Goal: Task Accomplishment & Management: Complete application form

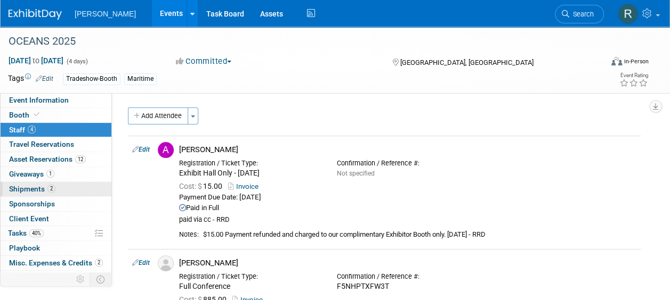
click at [40, 185] on span "Shipments 2" at bounding box center [32, 189] width 46 height 9
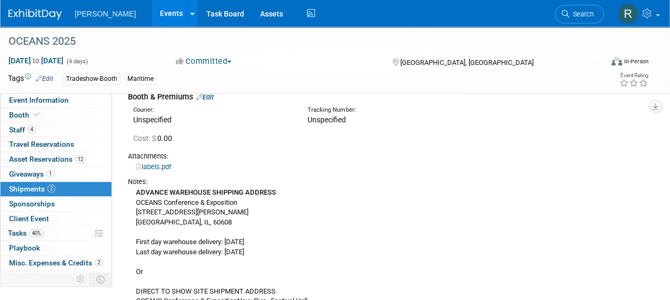
scroll to position [107, 0]
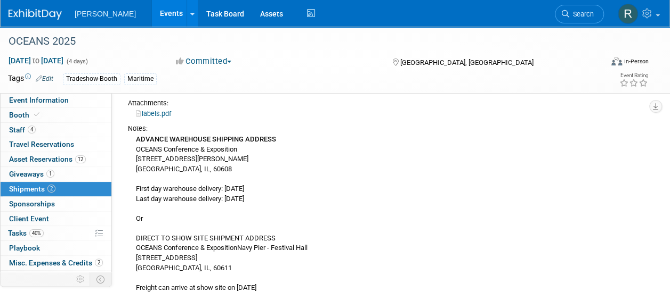
click at [143, 150] on div "ADVANCE WAREHOUSE SHIPPING ADDRESS OCEANS Conference & Exposition 2300 S. Throo…" at bounding box center [384, 214] width 512 height 160
drag, startPoint x: 39, startPoint y: 126, endPoint x: 60, endPoint y: 126, distance: 20.8
click at [39, 126] on link "4 Staff 4" at bounding box center [56, 130] width 111 height 14
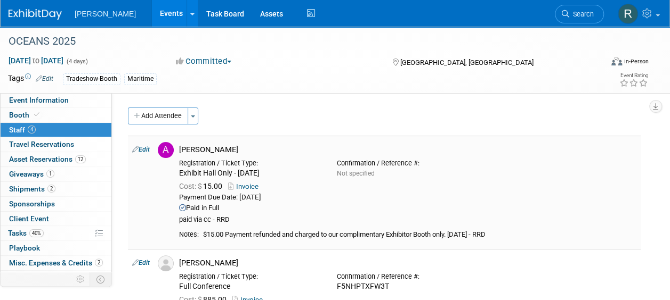
click at [147, 150] on link "Edit" at bounding box center [141, 149] width 18 height 7
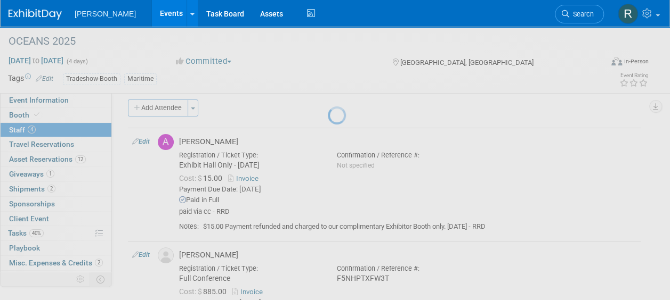
select select "8a7ecb29-3526-432f-977d-833cb18a83cb"
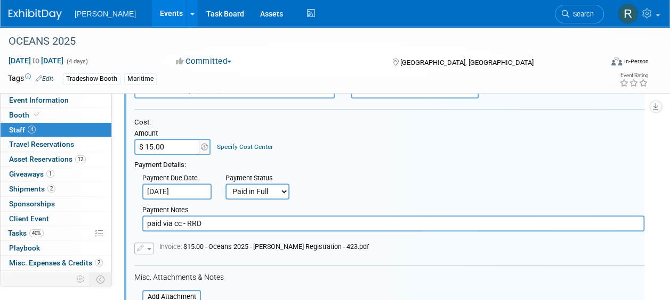
scroll to position [174, 0]
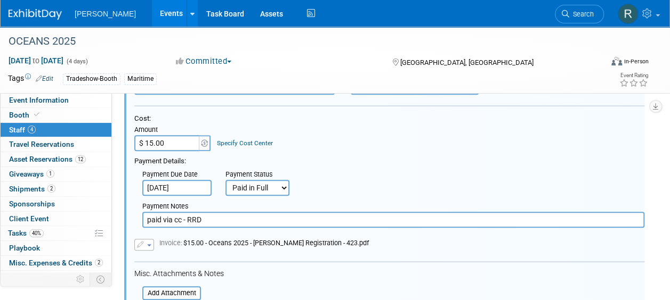
click at [249, 142] on link "Specify Cost Center" at bounding box center [245, 143] width 56 height 7
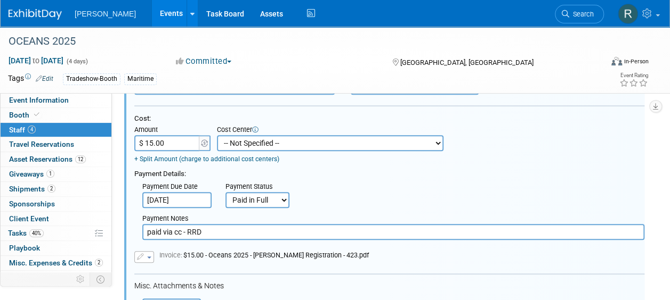
click at [300, 145] on select "-- Not Specified -- Advisory Services - Expenses_1001.502 Aerial Acquisition - …" at bounding box center [330, 143] width 226 height 16
select select "18966249"
click at [217, 135] on select "-- Not Specified -- Advisory Services - Expenses_1001.502 Aerial Acquisition - …" at bounding box center [330, 143] width 226 height 16
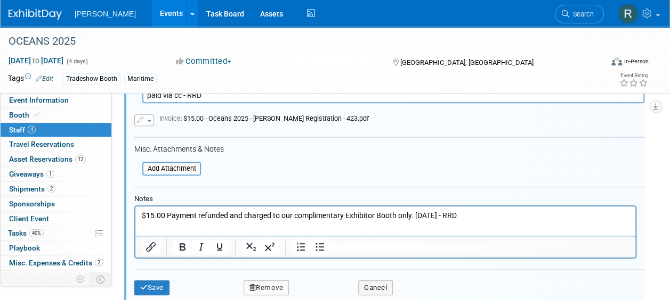
scroll to position [440, 0]
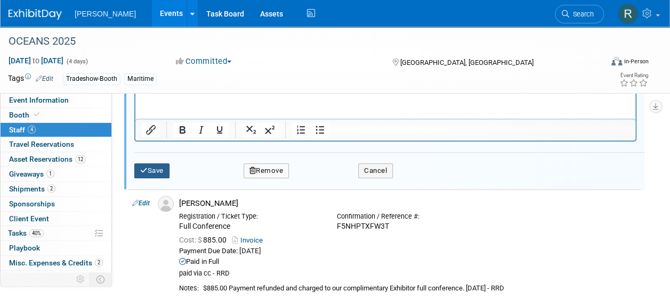
click at [152, 164] on button "Save" at bounding box center [151, 171] width 35 height 15
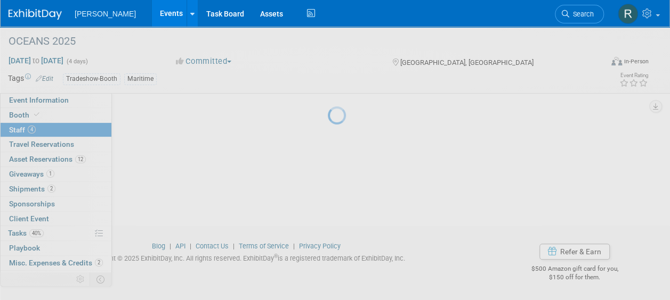
scroll to position [390, 0]
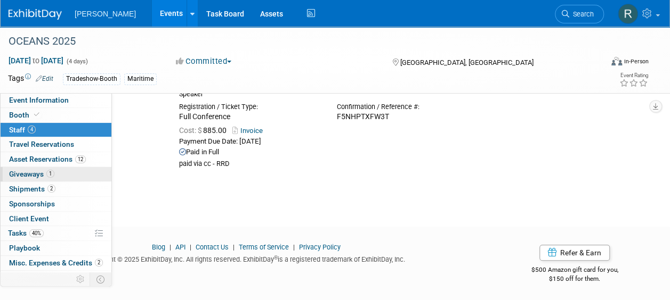
click at [32, 172] on span "Giveaways 1" at bounding box center [31, 174] width 45 height 9
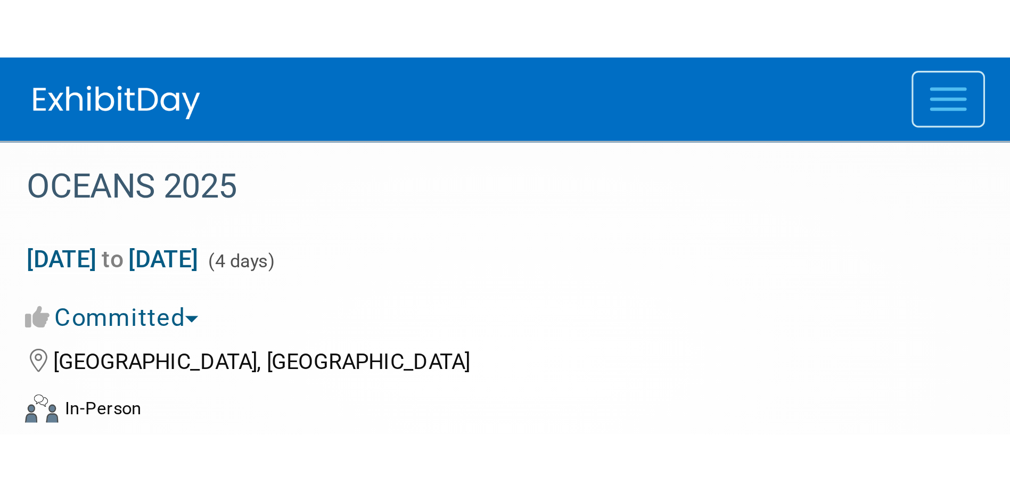
scroll to position [10, 0]
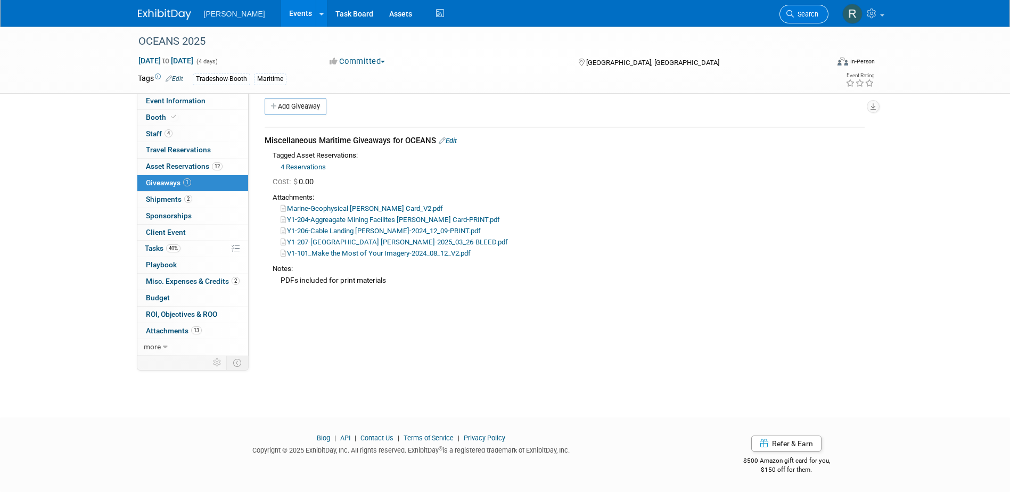
click at [669, 12] on span "Search" at bounding box center [806, 14] width 25 height 8
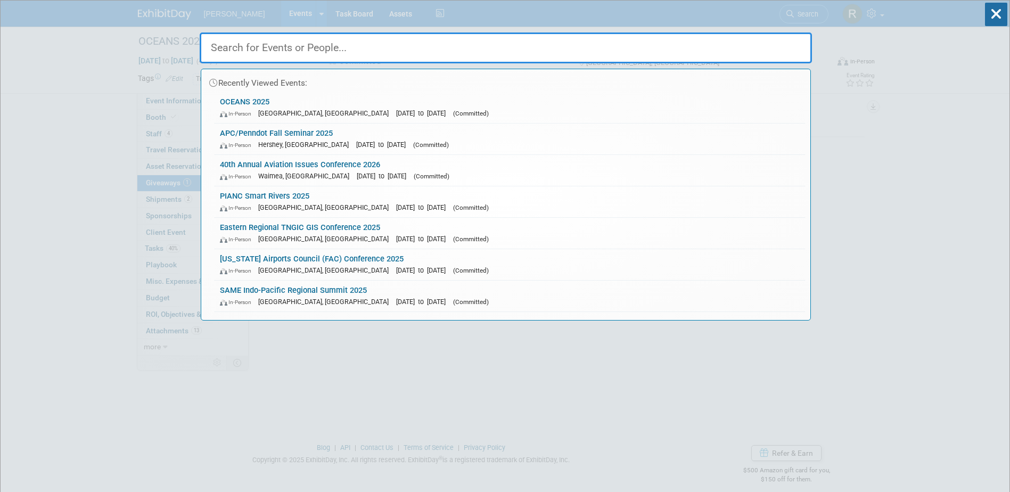
paste input "2025 National Waterways Conference Annual Meeting"
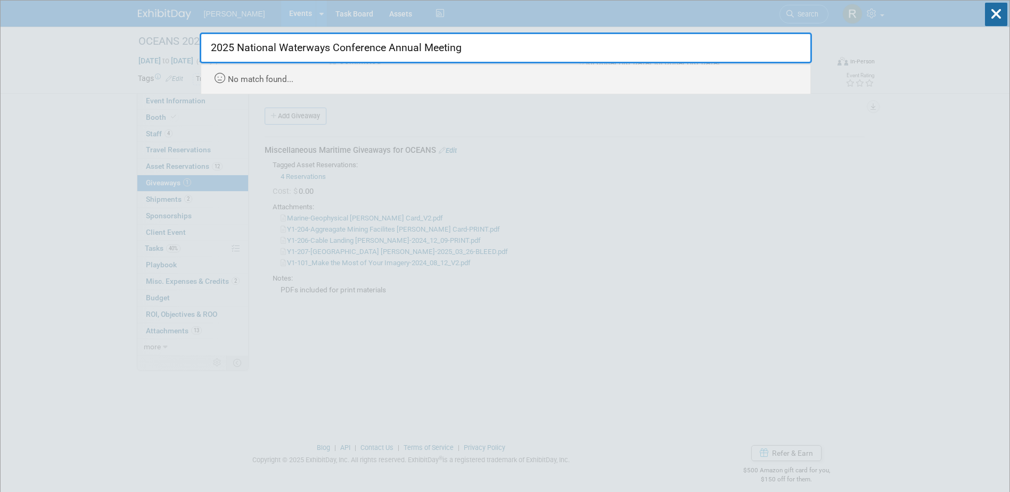
type input "2025 National Waterways Conference Annual Meeting"
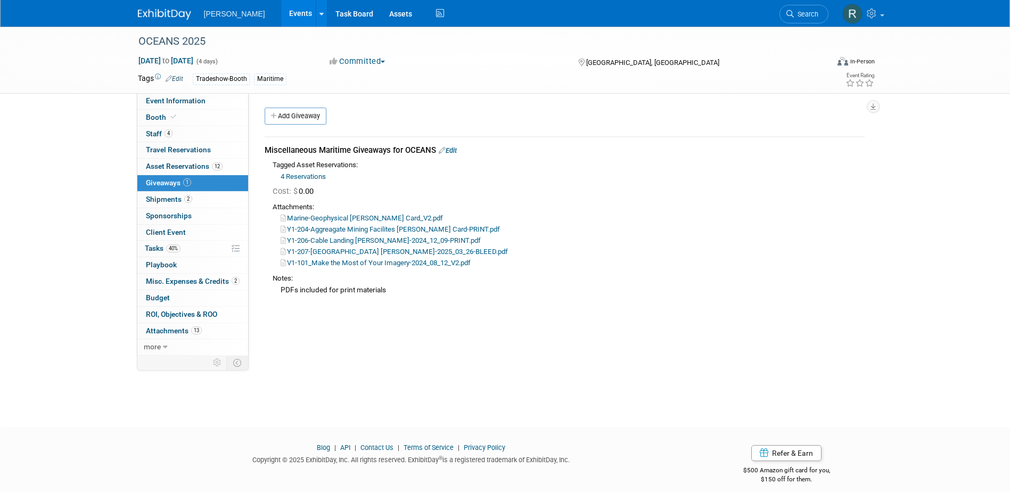
click at [281, 7] on link "Events" at bounding box center [300, 13] width 39 height 27
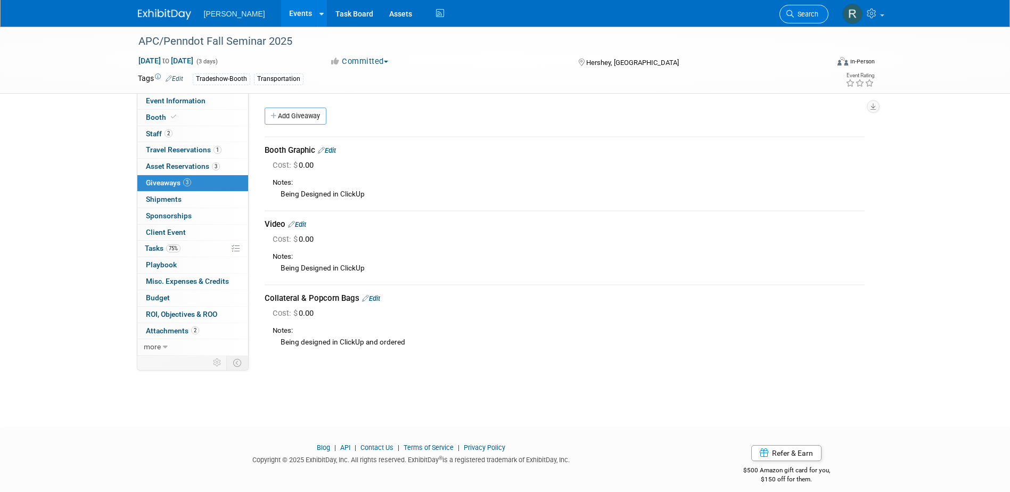
drag, startPoint x: 809, startPoint y: 11, endPoint x: 790, endPoint y: 11, distance: 18.1
click at [808, 11] on span "Search" at bounding box center [806, 14] width 25 height 8
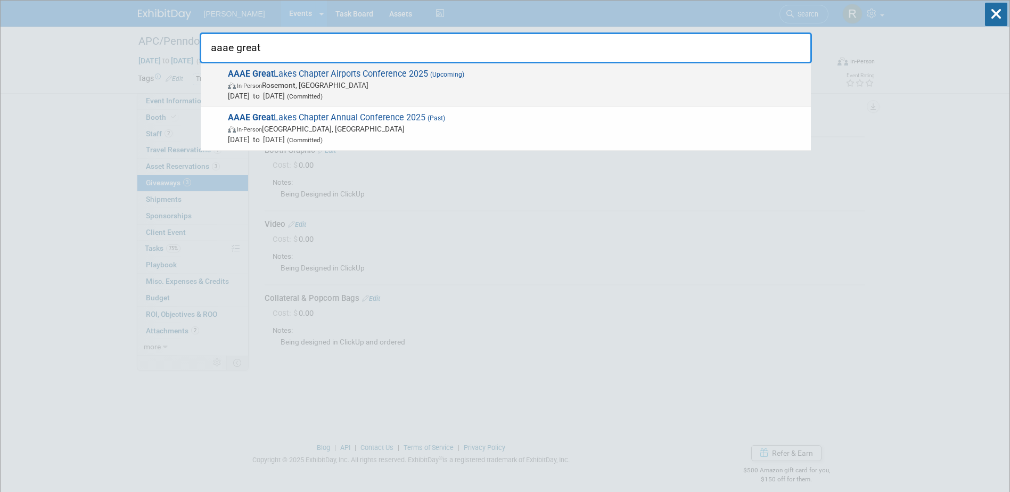
type input "aaae great"
click at [374, 76] on span "AAAE Great Lakes Chapter Airports Conference 2025 (Upcoming) In-Person Rosemont…" at bounding box center [515, 85] width 581 height 32
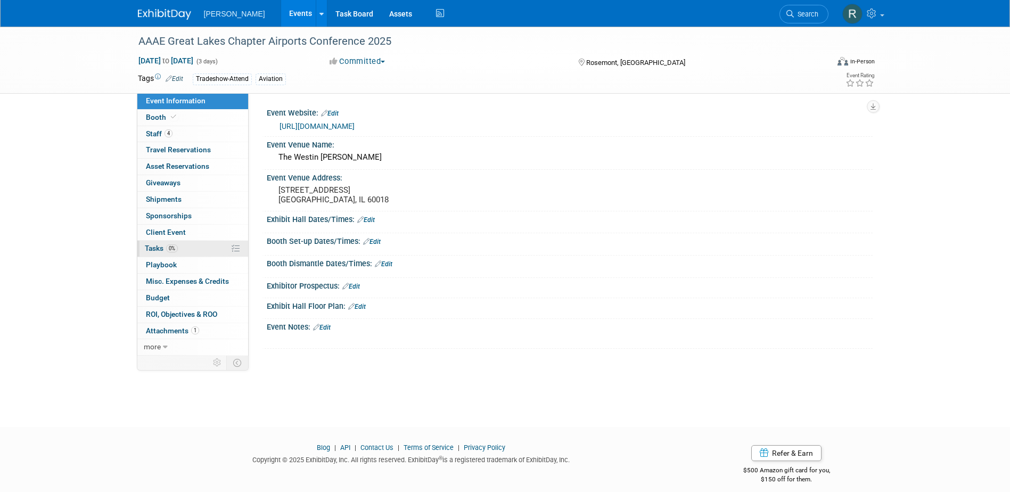
click at [186, 246] on link "0% Tasks 0%" at bounding box center [192, 249] width 111 height 16
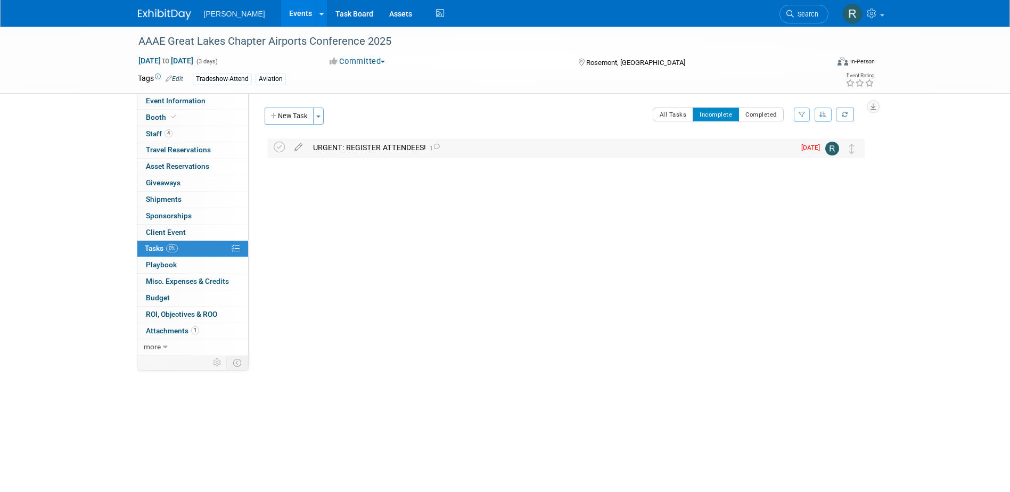
click at [353, 149] on div "URGENT: REGISTER ATTENDEES! 1" at bounding box center [551, 147] width 487 height 18
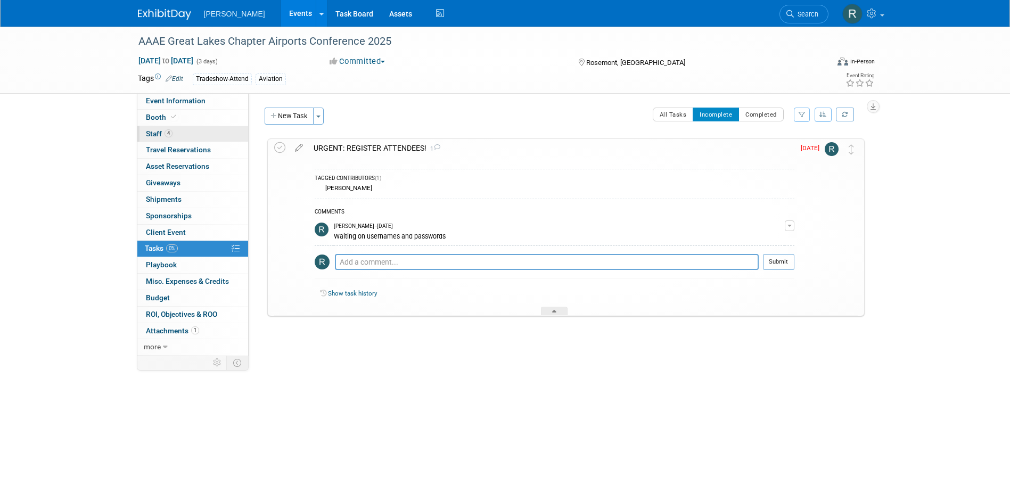
click at [187, 130] on link "4 Staff 4" at bounding box center [192, 134] width 111 height 16
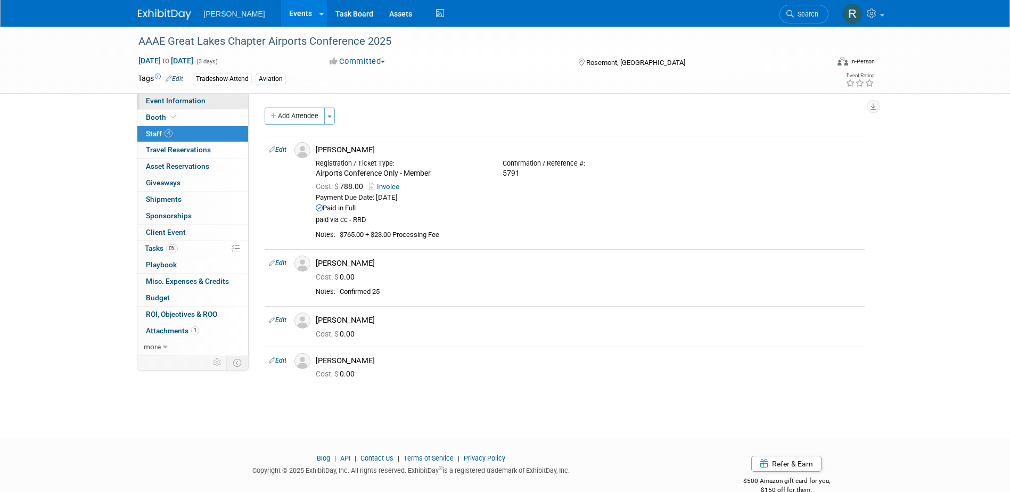
click at [210, 100] on link "Event Information" at bounding box center [192, 101] width 111 height 16
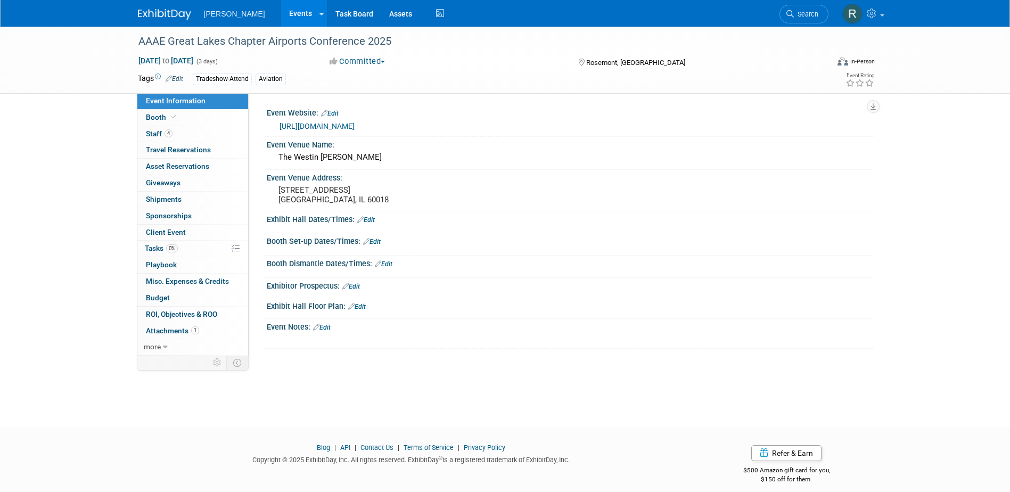
click at [337, 126] on link "https://www.glcaaae.org/" at bounding box center [317, 126] width 75 height 9
drag, startPoint x: 168, startPoint y: 134, endPoint x: 183, endPoint y: 141, distance: 16.4
click at [168, 134] on span "4" at bounding box center [169, 133] width 8 height 8
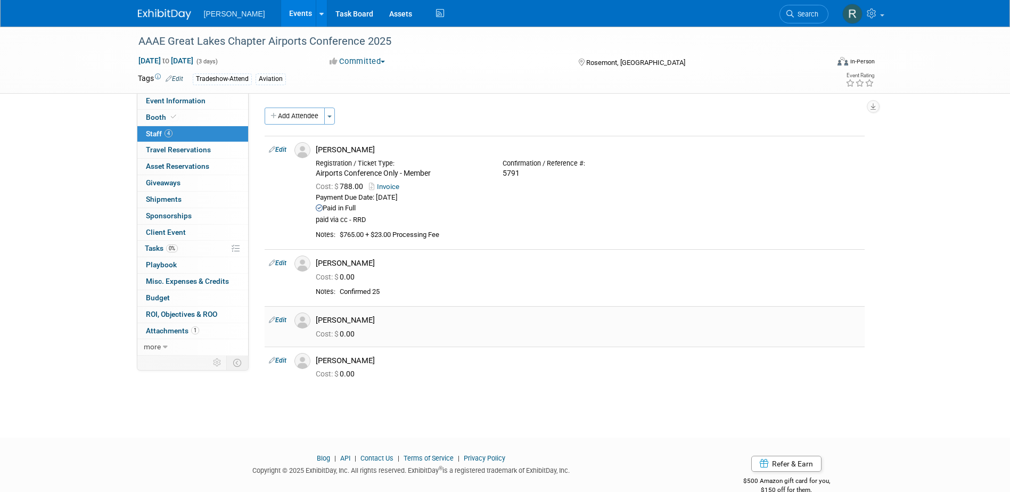
click at [279, 318] on link "Edit" at bounding box center [278, 319] width 18 height 7
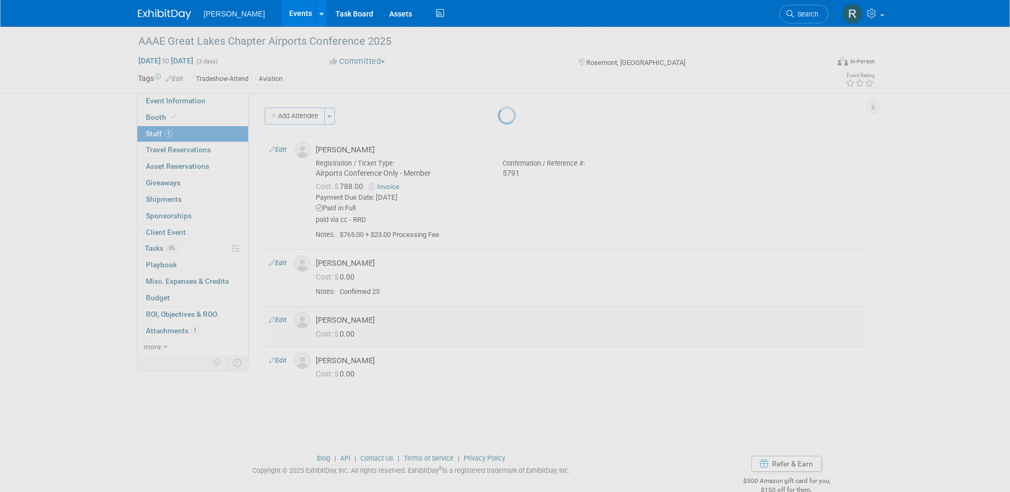
select select "5c93c29a-2d0b-4de9-8bb1-66311979f125"
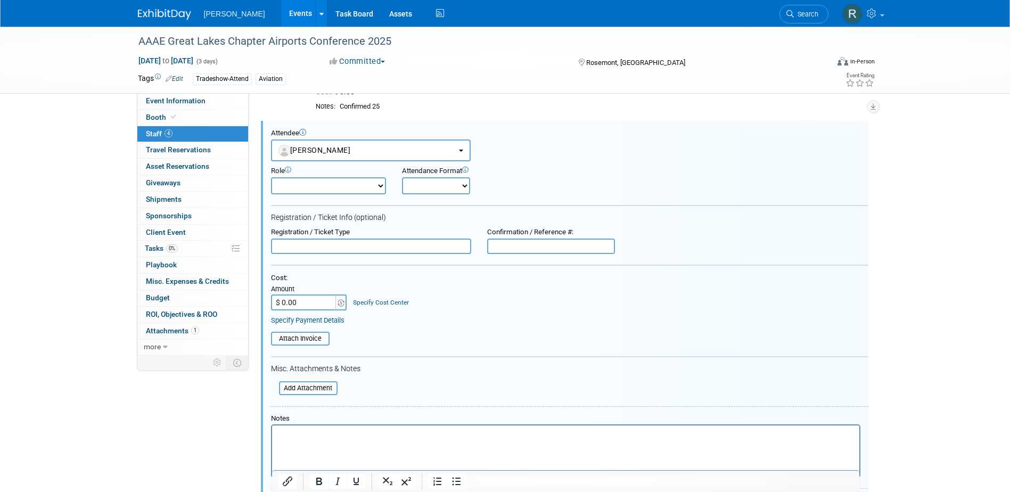
click at [332, 249] on input "text" at bounding box center [371, 247] width 200 height 16
type input "Member Rate - Conference Only"
type input "$ 765.00"
click at [371, 300] on link "Specify Cost Center" at bounding box center [381, 302] width 56 height 7
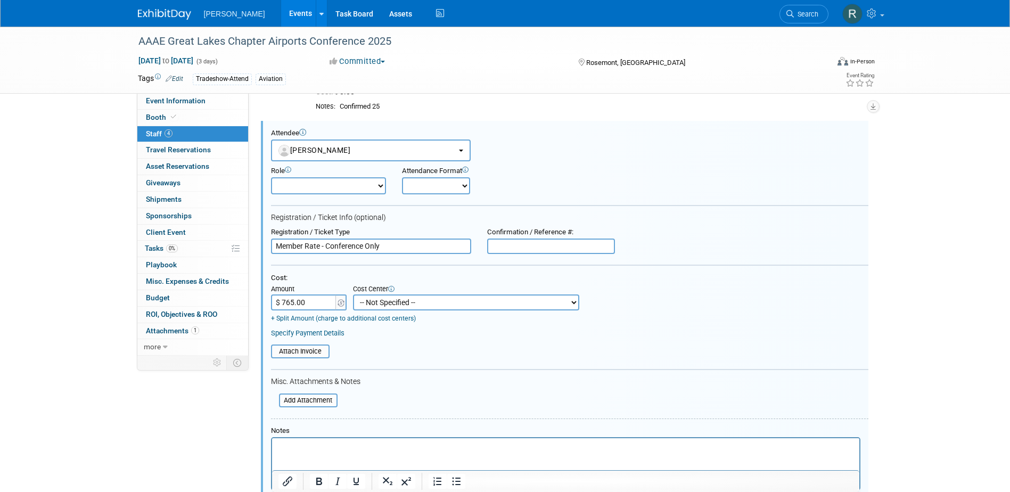
drag, startPoint x: 382, startPoint y: 305, endPoint x: 386, endPoint y: 299, distance: 6.5
click at [382, 305] on select "-- Not Specified -- Advisory Services - Expenses_1001.502 Aerial Acquisition - …" at bounding box center [466, 303] width 226 height 16
select select "18966233"
click at [353, 295] on select "-- Not Specified -- Advisory Services - Expenses_1001.502 Aerial Acquisition - …" at bounding box center [466, 303] width 226 height 16
click at [321, 453] on html at bounding box center [565, 445] width 587 height 15
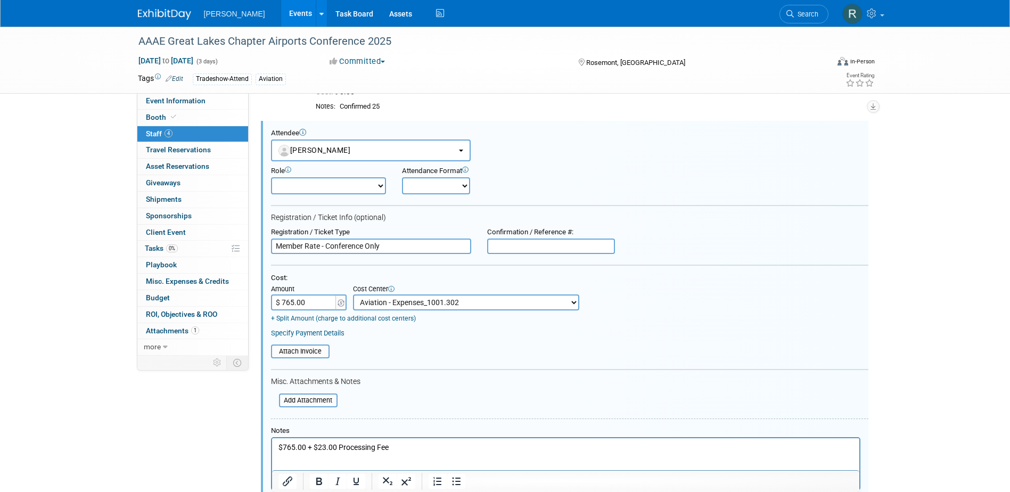
click at [283, 302] on input "$ 765.00" at bounding box center [304, 303] width 67 height 16
type input "$ 788.00"
click at [304, 326] on div "Cost: Amount $ 788.00 Specify Cost Center Cost Center -- Not Specified -- Advis…" at bounding box center [570, 305] width 598 height 63
click at [306, 334] on link "Specify Payment Details" at bounding box center [308, 333] width 74 height 8
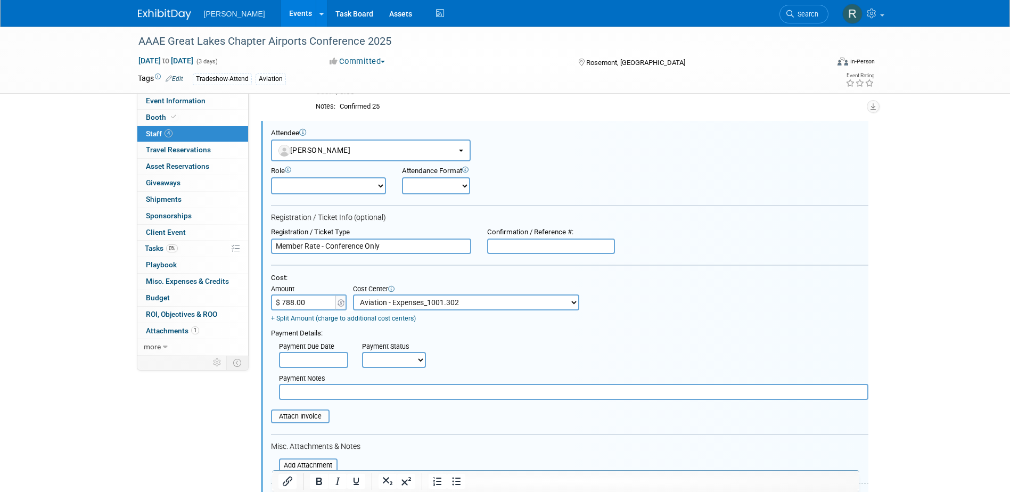
click at [320, 354] on input "text" at bounding box center [313, 360] width 69 height 16
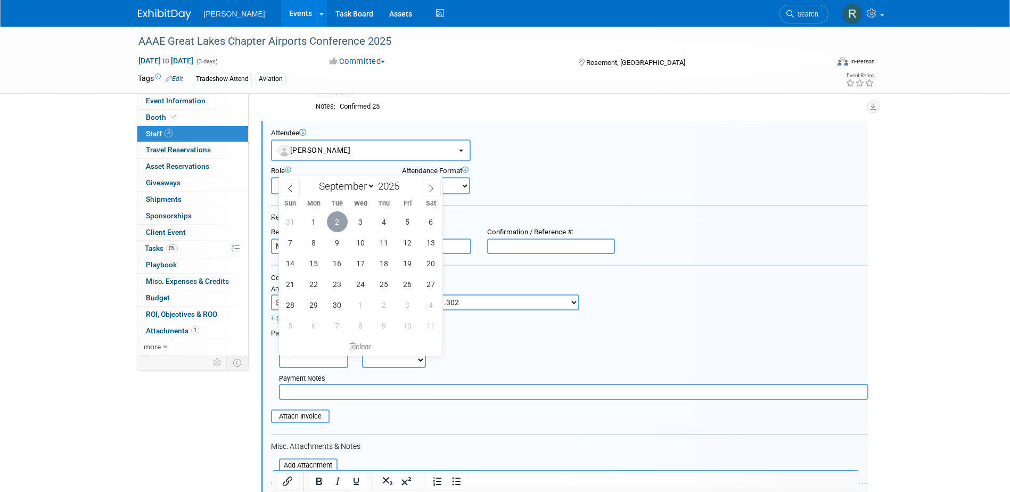
click at [338, 221] on span "2" at bounding box center [337, 221] width 21 height 21
type input "Sep 2, 2025"
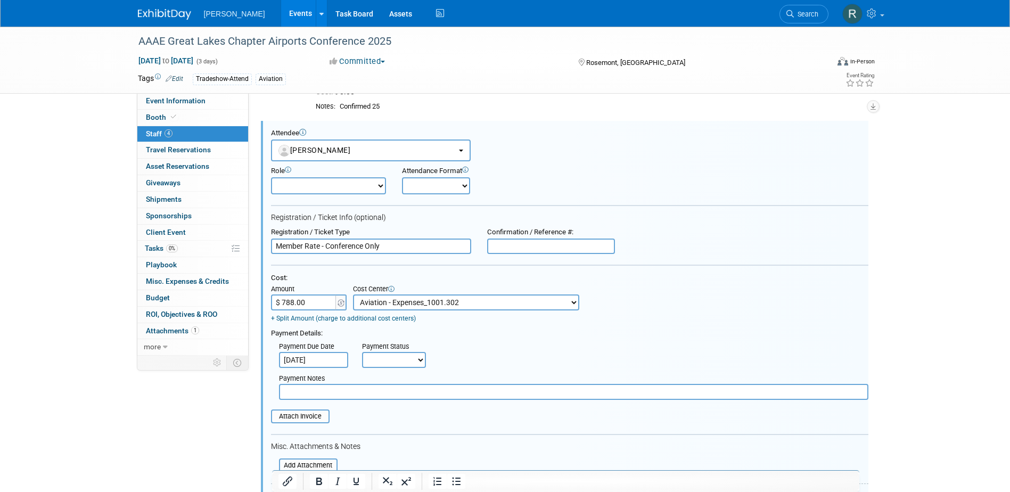
click at [388, 364] on select "Not Paid Yet Partially Paid Paid in Full" at bounding box center [394, 360] width 64 height 16
select select "1"
click at [362, 353] on select "Not Paid Yet Partially Paid Paid in Full" at bounding box center [394, 360] width 64 height 16
click at [386, 395] on input "text" at bounding box center [574, 392] width 590 height 16
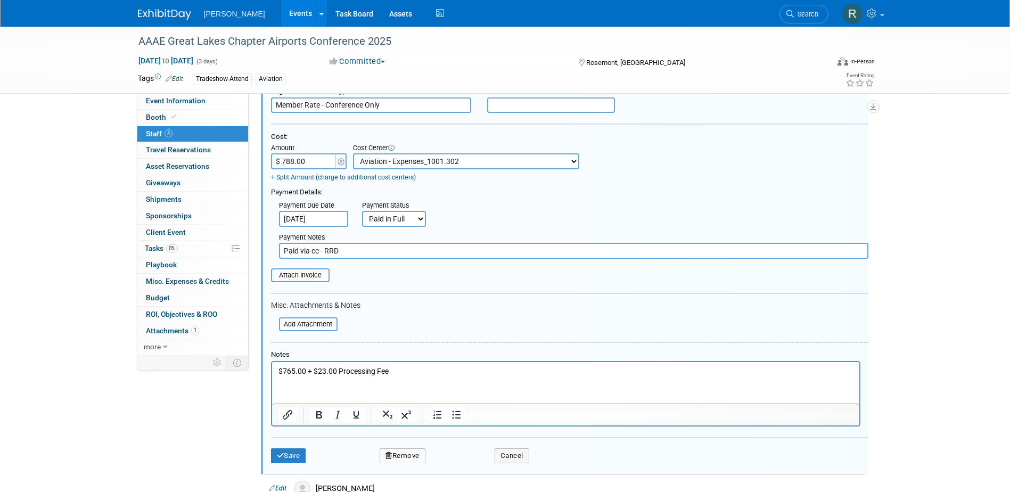
scroll to position [345, 0]
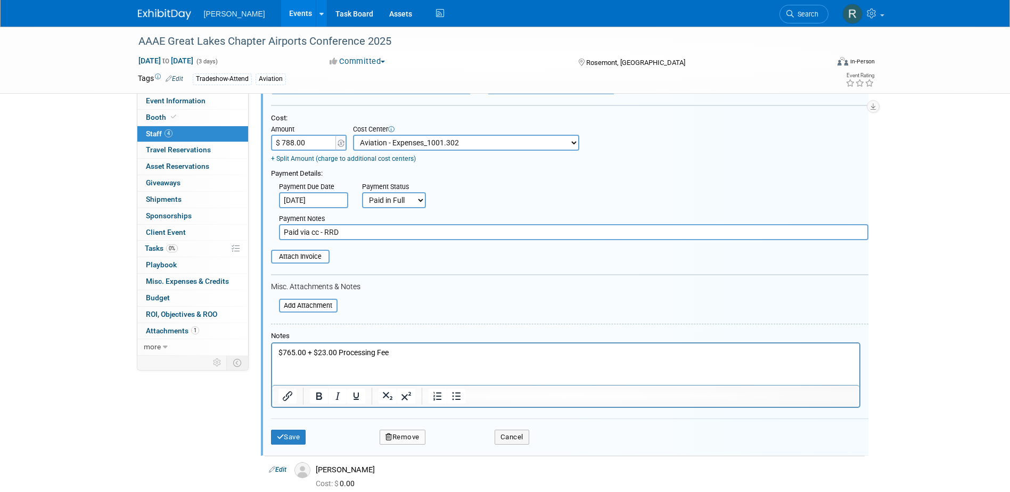
type input "Paid via cc - RRD"
drag, startPoint x: 397, startPoint y: 354, endPoint x: 265, endPoint y: 354, distance: 132.1
click at [272, 354] on html "$765.00 + $23.00 Processing Fee" at bounding box center [565, 351] width 587 height 15
copy p "$765.00 + $23.00 Processing Fee"
click at [299, 438] on button "Save" at bounding box center [288, 437] width 35 height 15
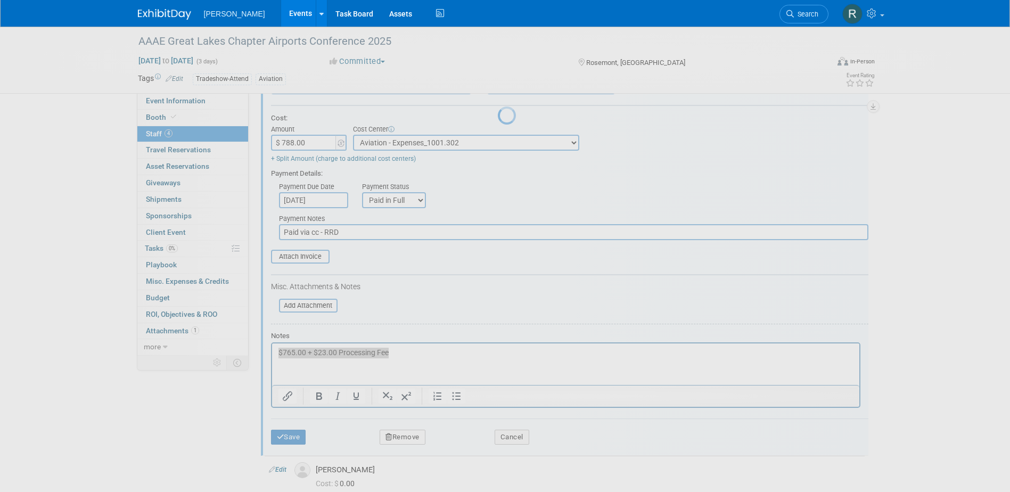
scroll to position [93, 0]
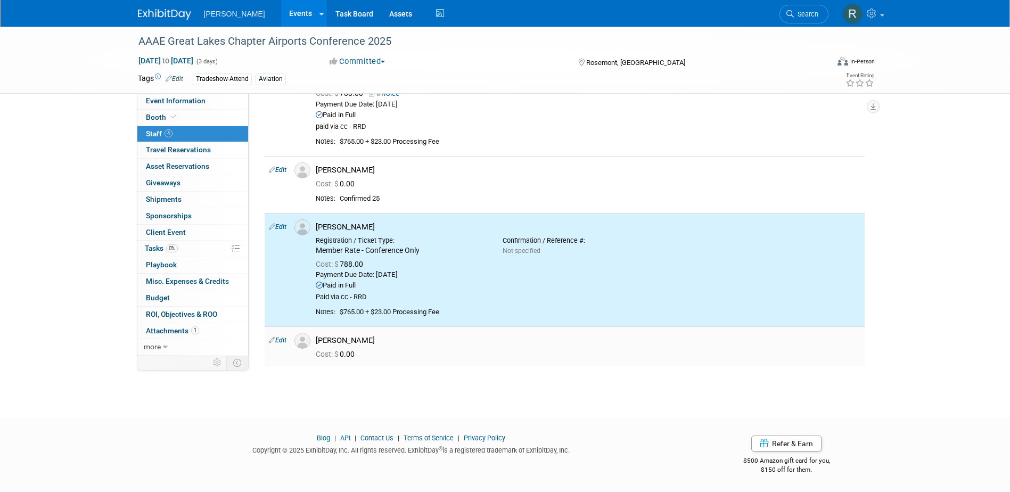
click at [277, 340] on link "Edit" at bounding box center [278, 340] width 18 height 7
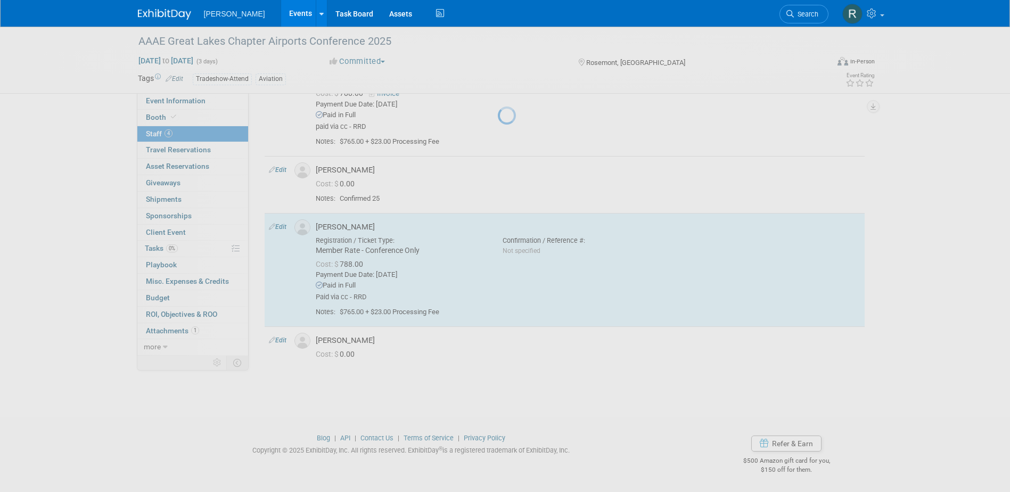
select select "719c0240-189c-4b79-b852-c1a99af4336b"
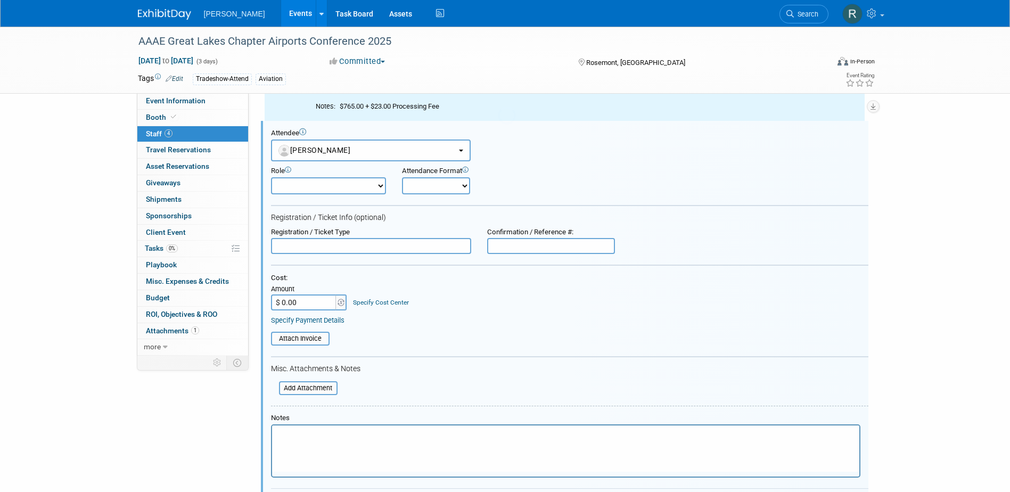
scroll to position [0, 0]
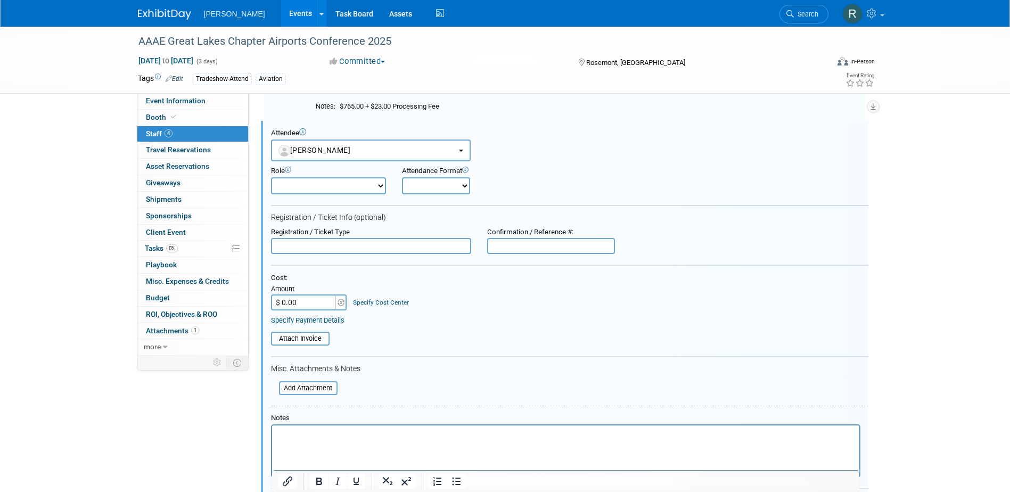
click at [334, 251] on input "text" at bounding box center [371, 246] width 200 height 16
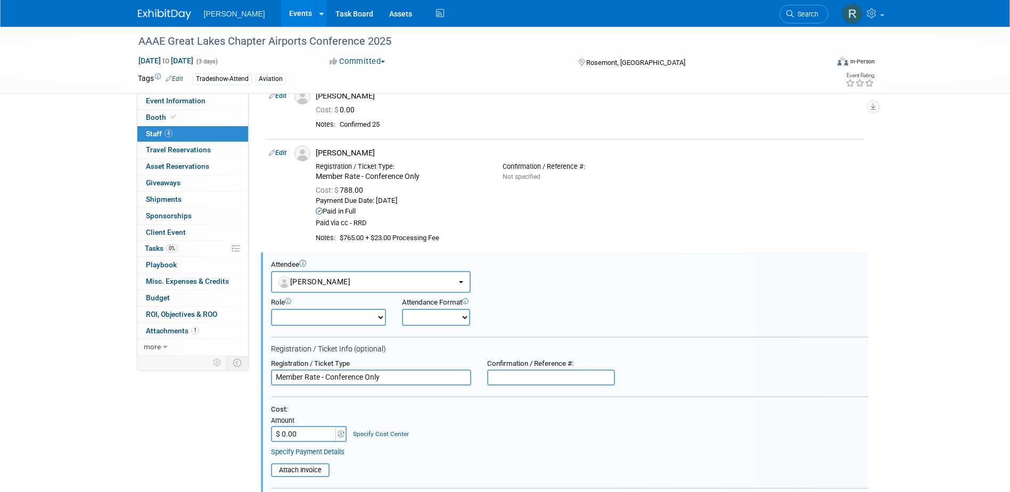
scroll to position [192, 0]
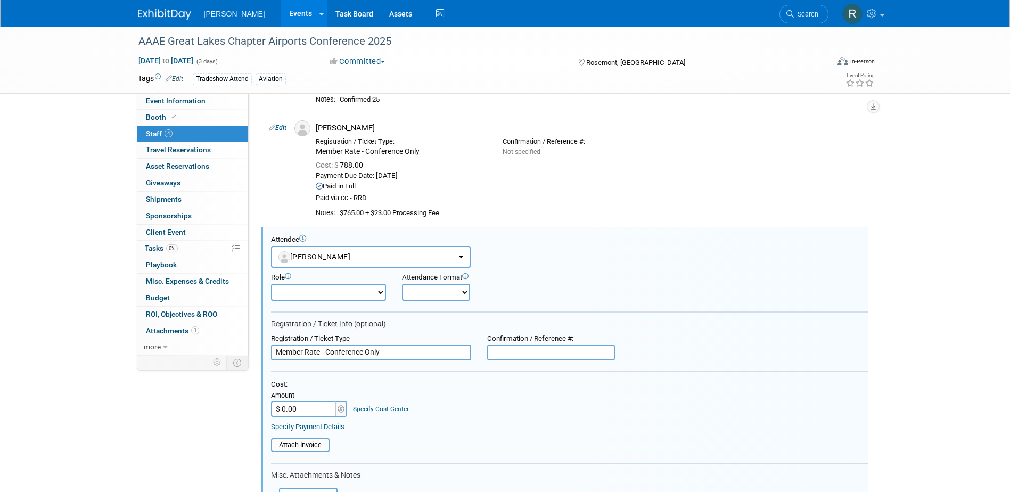
type input "Member Rate - Conference Only"
click at [304, 409] on input "$ 0.00" at bounding box center [304, 409] width 67 height 16
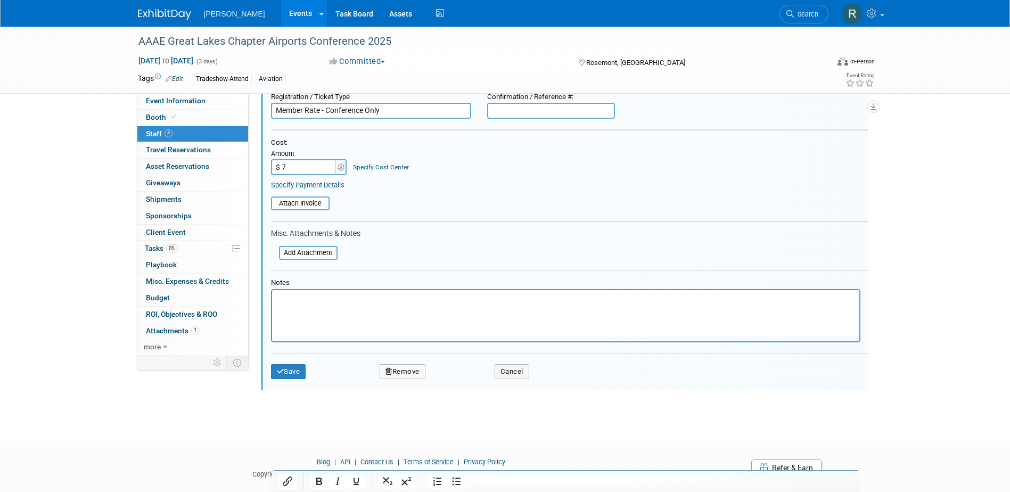
scroll to position [459, 0]
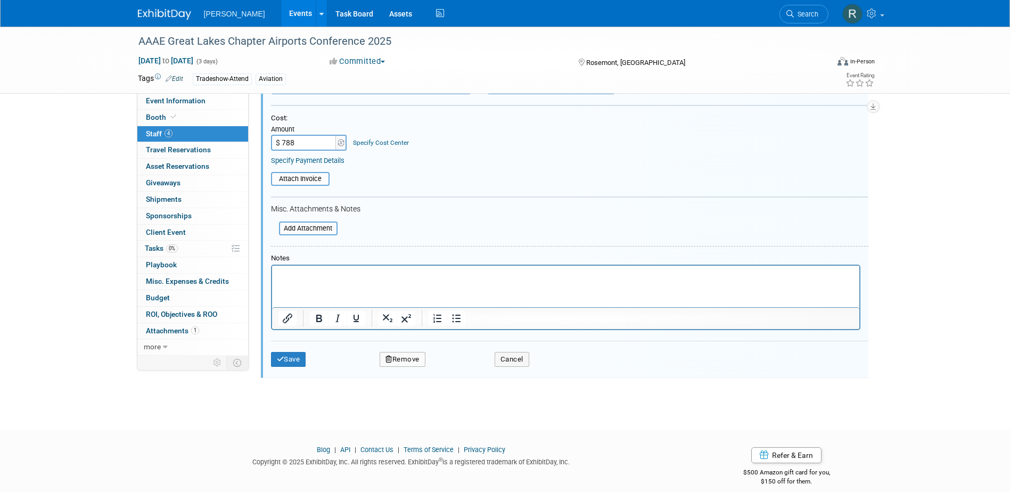
type input "$ 788.00"
click at [382, 144] on link "Specify Cost Center" at bounding box center [381, 142] width 56 height 7
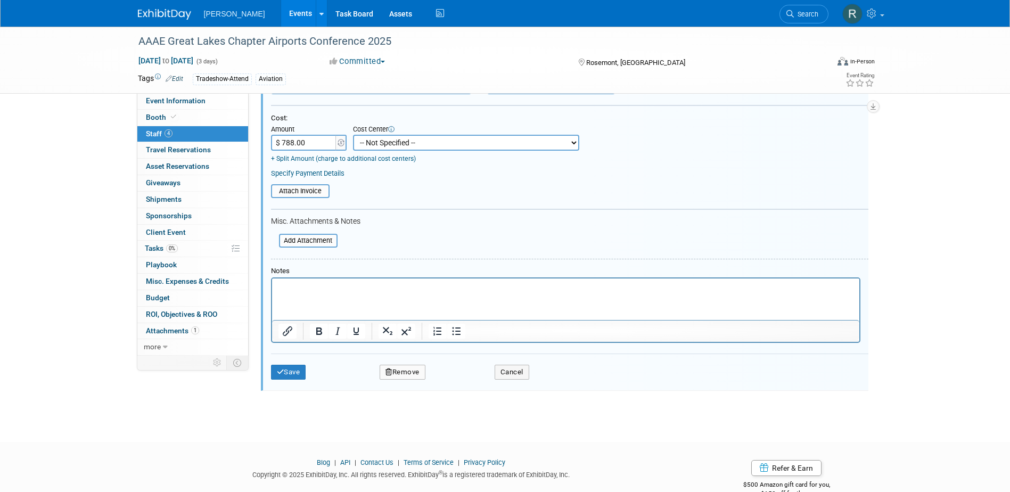
drag, startPoint x: 388, startPoint y: 145, endPoint x: 388, endPoint y: 152, distance: 6.9
click at [388, 145] on select "-- Not Specified -- Advisory Services - Expenses_1001.502 Aerial Acquisition - …" at bounding box center [466, 143] width 226 height 16
select select "18966233"
click at [353, 135] on select "-- Not Specified -- Advisory Services - Expenses_1001.502 Aerial Acquisition - …" at bounding box center [466, 143] width 226 height 16
click at [338, 173] on link "Specify Payment Details" at bounding box center [308, 173] width 74 height 8
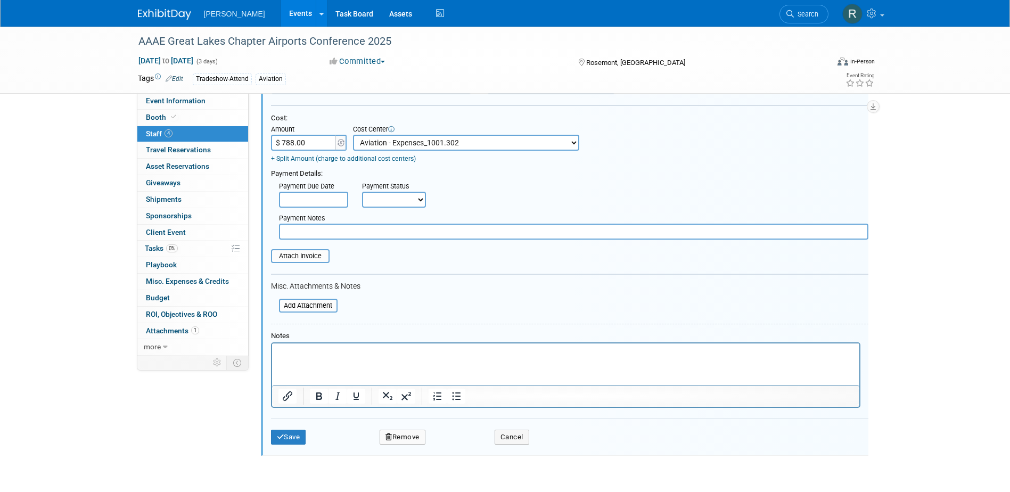
click at [326, 200] on input "text" at bounding box center [313, 200] width 69 height 16
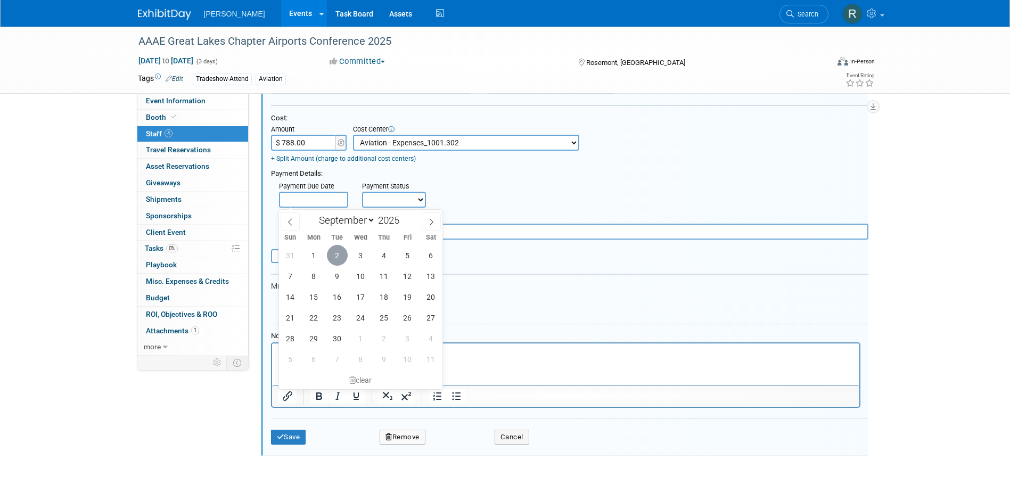
drag, startPoint x: 338, startPoint y: 255, endPoint x: 368, endPoint y: 210, distance: 53.8
click at [338, 254] on span "2" at bounding box center [337, 255] width 21 height 21
type input "Sep 2, 2025"
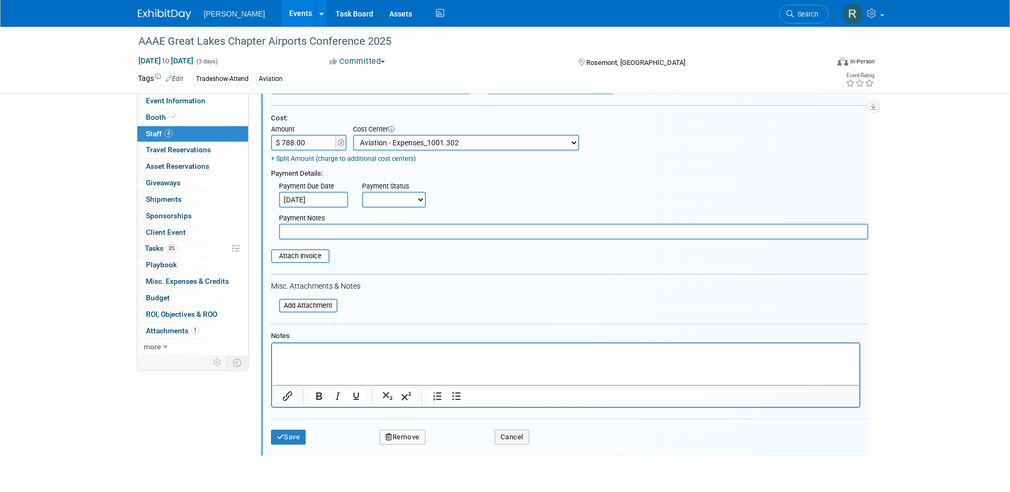
click at [383, 199] on select "Not Paid Yet Partially Paid Paid in Full" at bounding box center [394, 200] width 64 height 16
select select "1"
click at [362, 193] on select "Not Paid Yet Partially Paid Paid in Full" at bounding box center [394, 200] width 64 height 16
click at [383, 234] on input "text" at bounding box center [574, 232] width 590 height 16
type input "paid via cc - RRD"
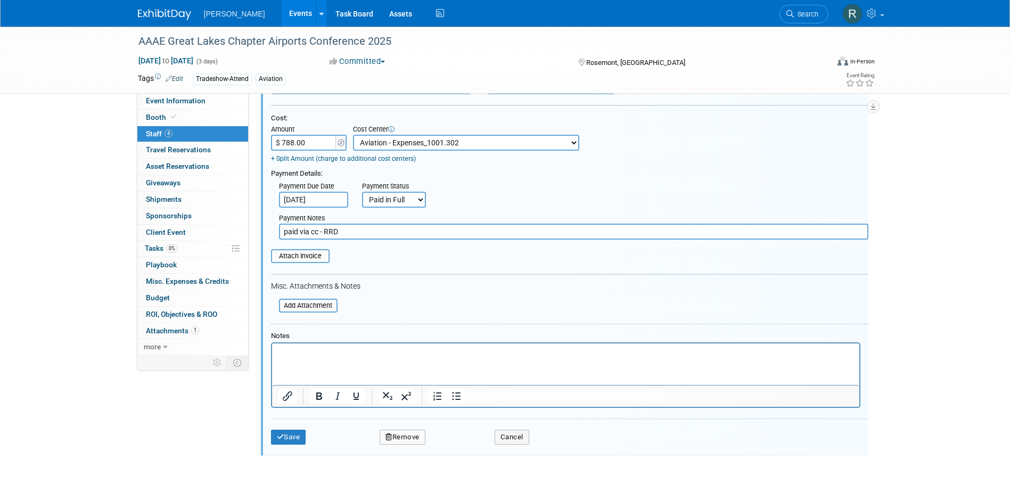
click at [349, 358] on html at bounding box center [565, 350] width 587 height 15
click at [305, 440] on button "Save" at bounding box center [288, 437] width 35 height 15
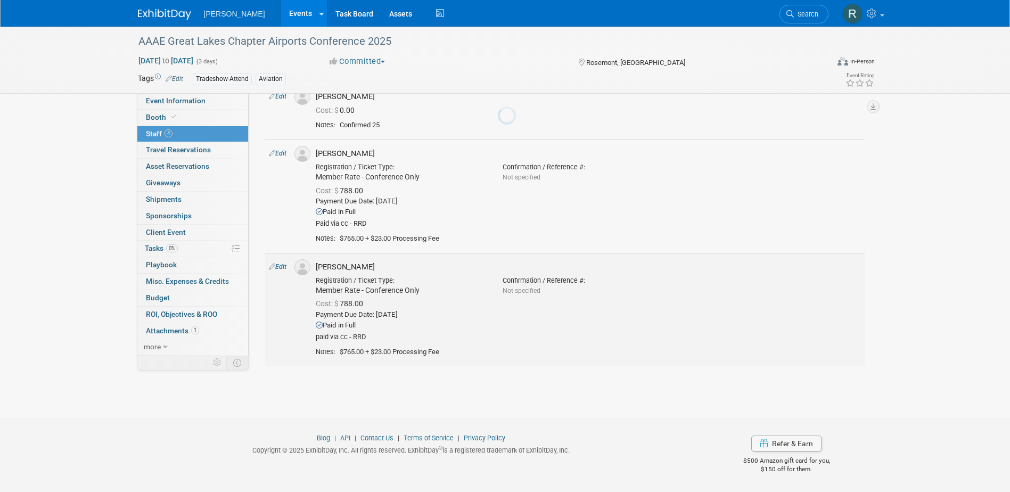
scroll to position [167, 0]
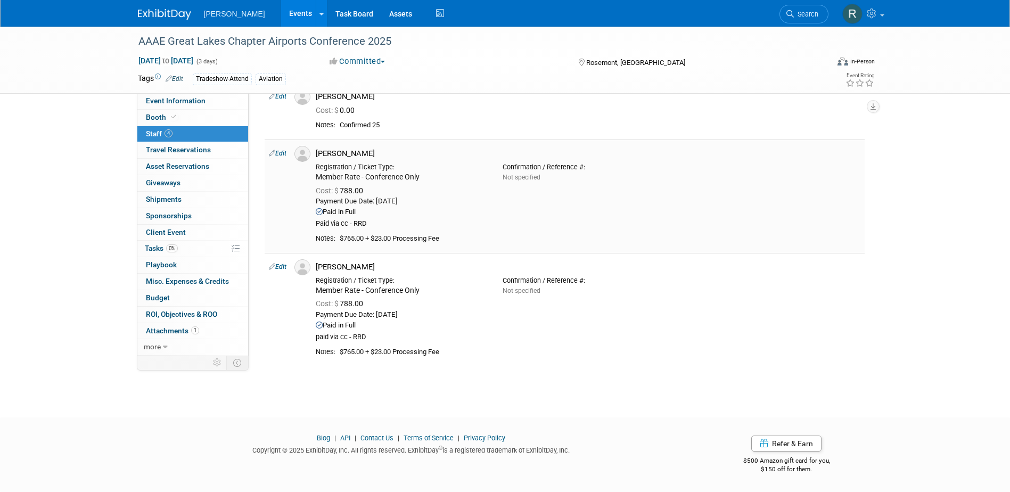
click at [281, 151] on link "Edit" at bounding box center [278, 153] width 18 height 7
select select "5c93c29a-2d0b-4de9-8bb1-66311979f125"
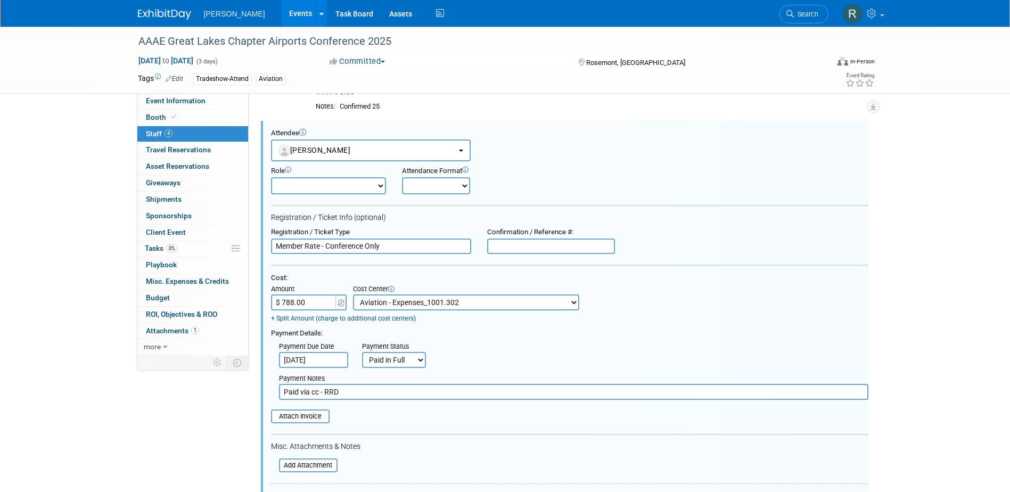
scroll to position [0, 0]
click at [312, 419] on input "file" at bounding box center [265, 417] width 127 height 12
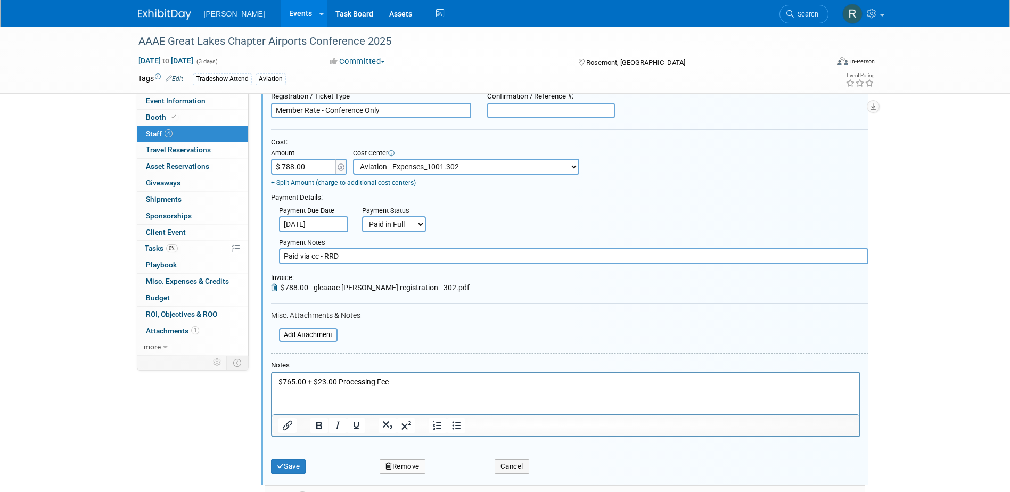
scroll to position [345, 0]
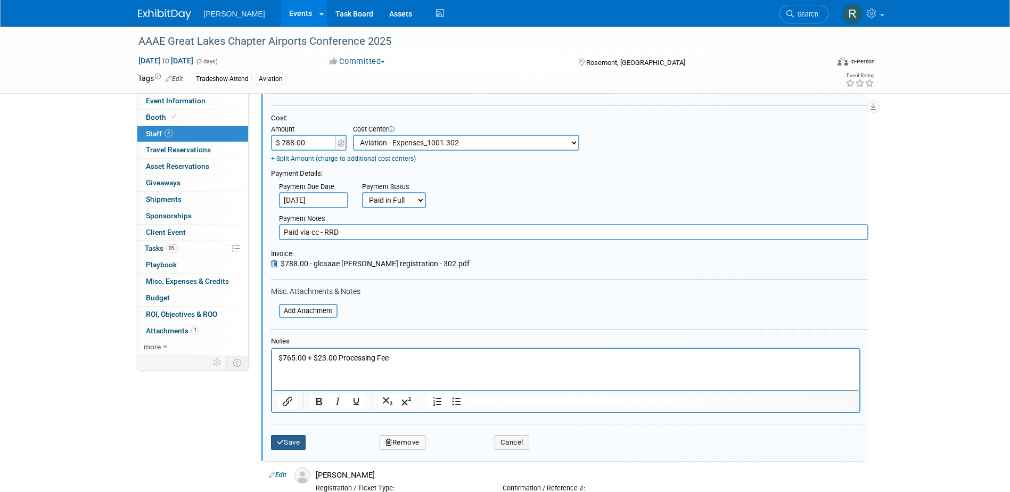
click at [285, 443] on button "Save" at bounding box center [288, 442] width 35 height 15
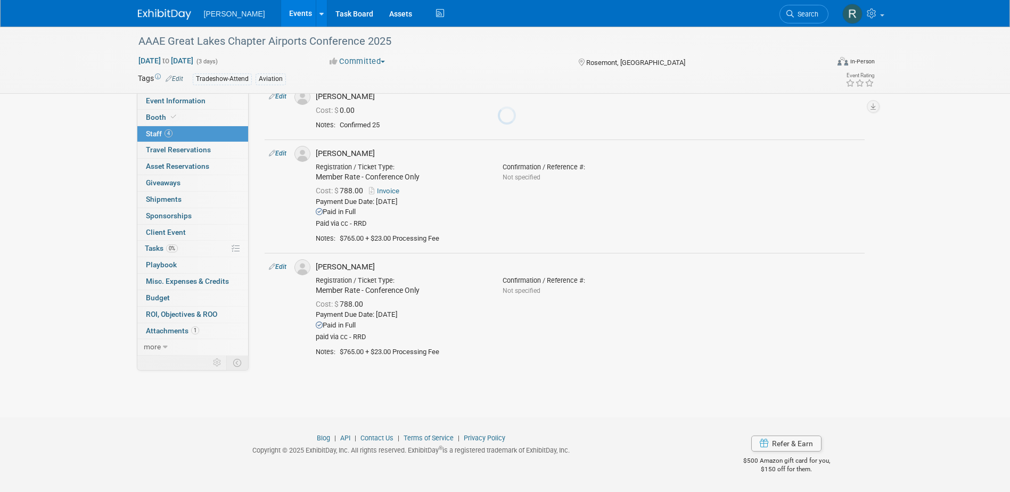
scroll to position [167, 0]
click at [280, 267] on link "Edit" at bounding box center [278, 266] width 18 height 7
select select "719c0240-189c-4b79-b852-c1a99af4336b"
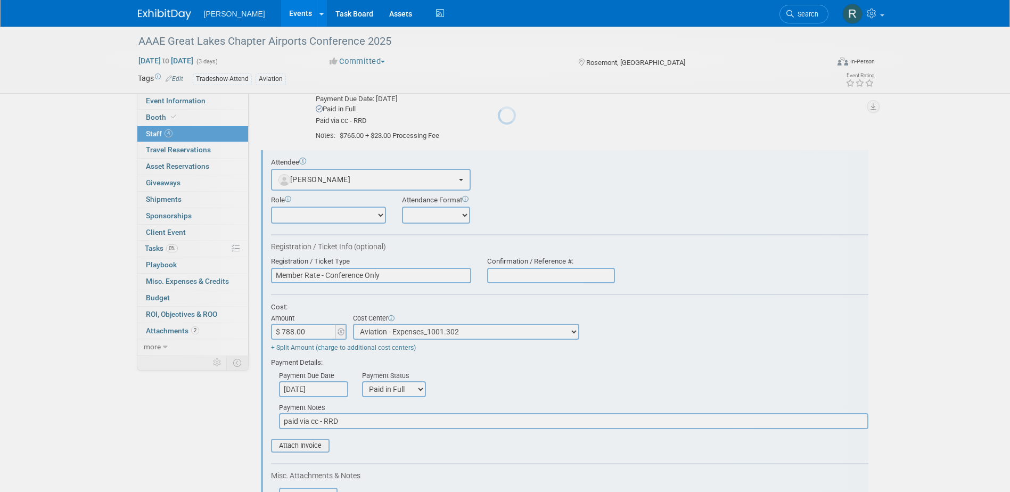
scroll to position [299, 0]
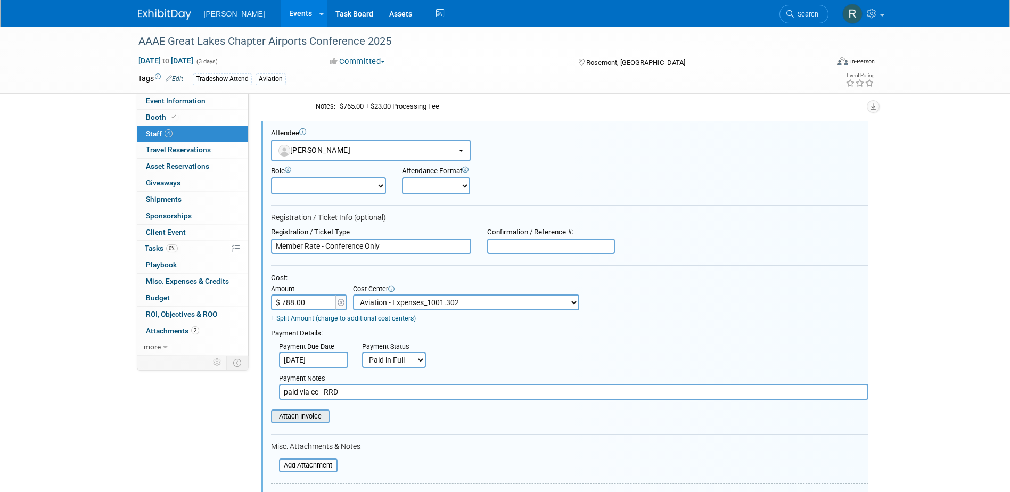
click at [312, 419] on input "file" at bounding box center [265, 417] width 127 height 12
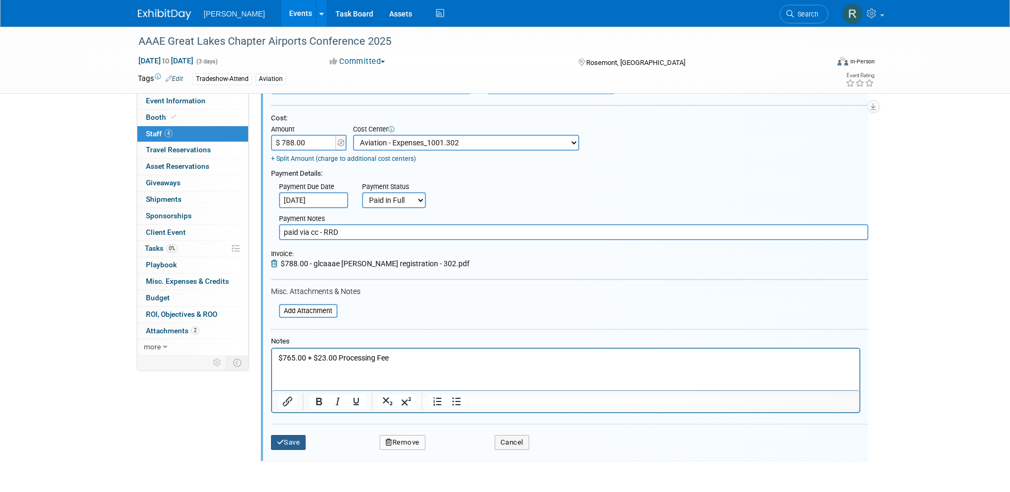
click at [297, 439] on button "Save" at bounding box center [288, 442] width 35 height 15
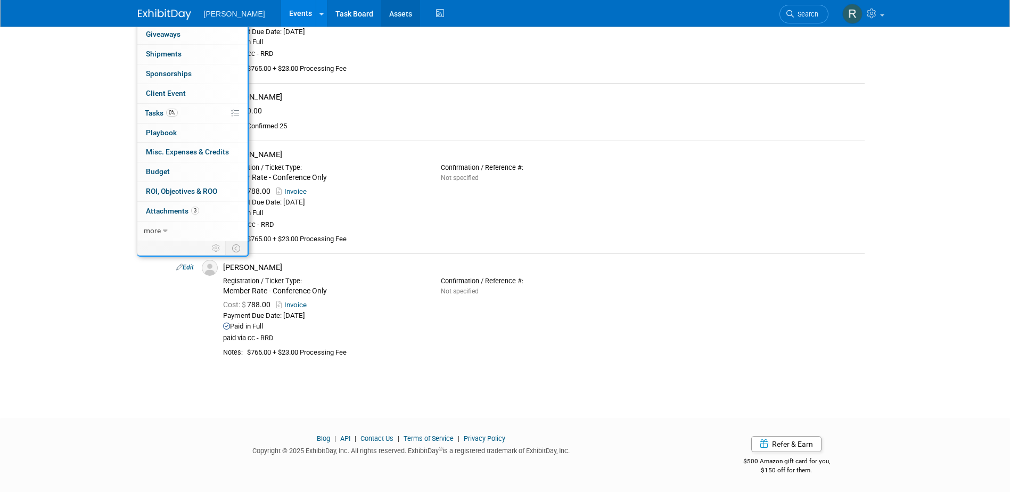
scroll to position [100, 0]
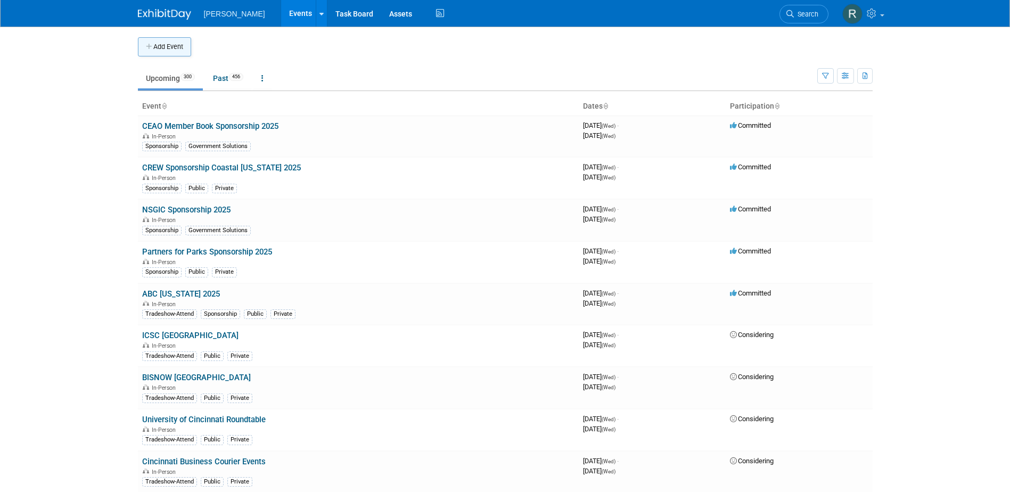
click at [188, 46] on button "Add Event" at bounding box center [164, 46] width 53 height 19
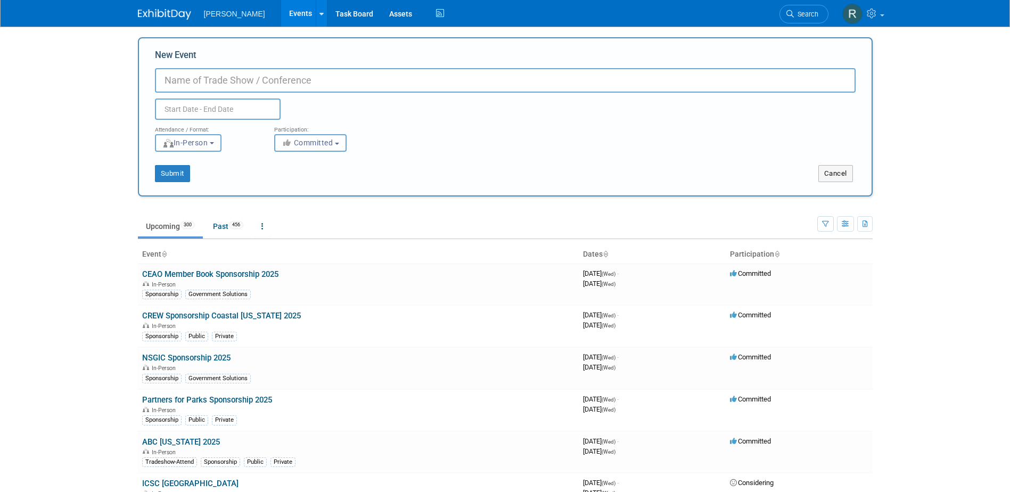
paste input "2025 National Waterways Conference Annual Meeting"
type input "2025 National Waterways Conference Annual Meeting"
click at [252, 100] on input "text" at bounding box center [218, 109] width 126 height 21
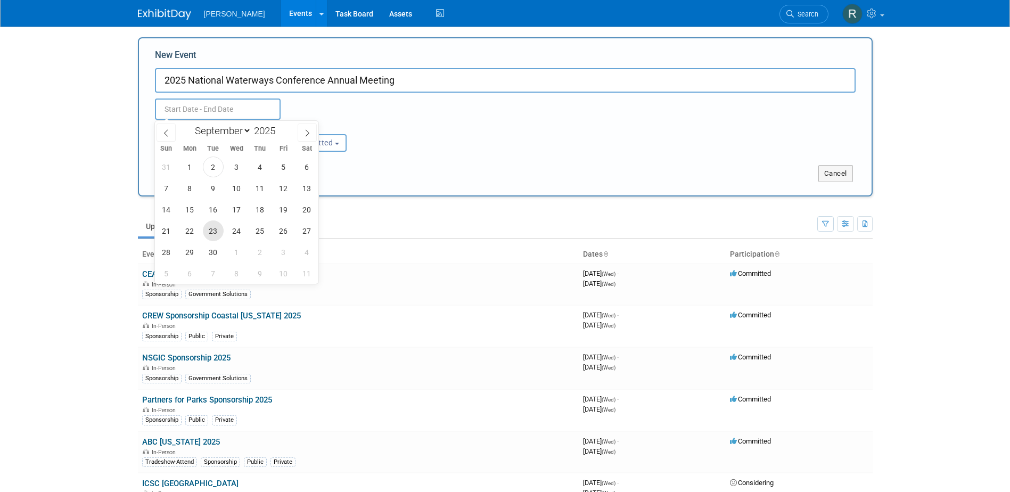
click at [218, 227] on span "23" at bounding box center [213, 231] width 21 height 21
click at [260, 231] on span "25" at bounding box center [260, 231] width 21 height 21
type input "Sep 23, 2025 to Sep 25, 2025"
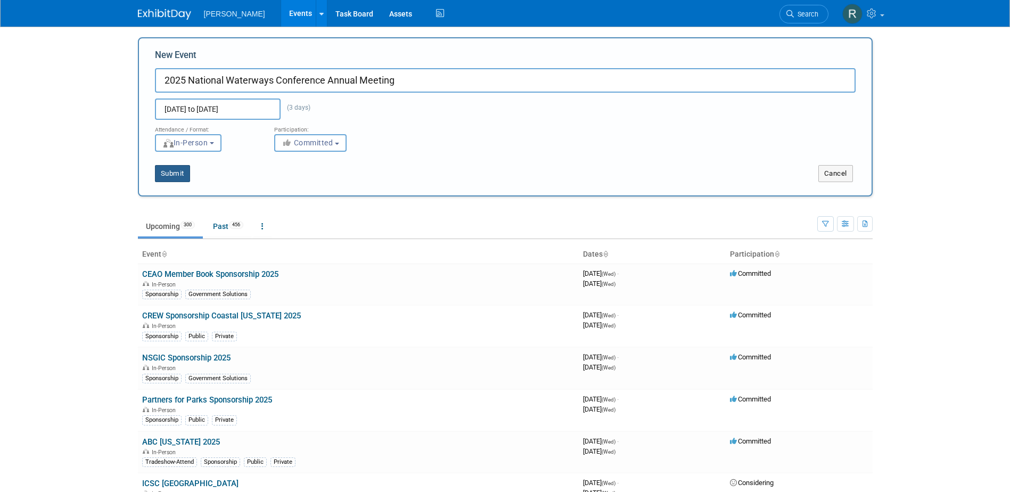
click at [177, 175] on button "Submit" at bounding box center [172, 173] width 35 height 17
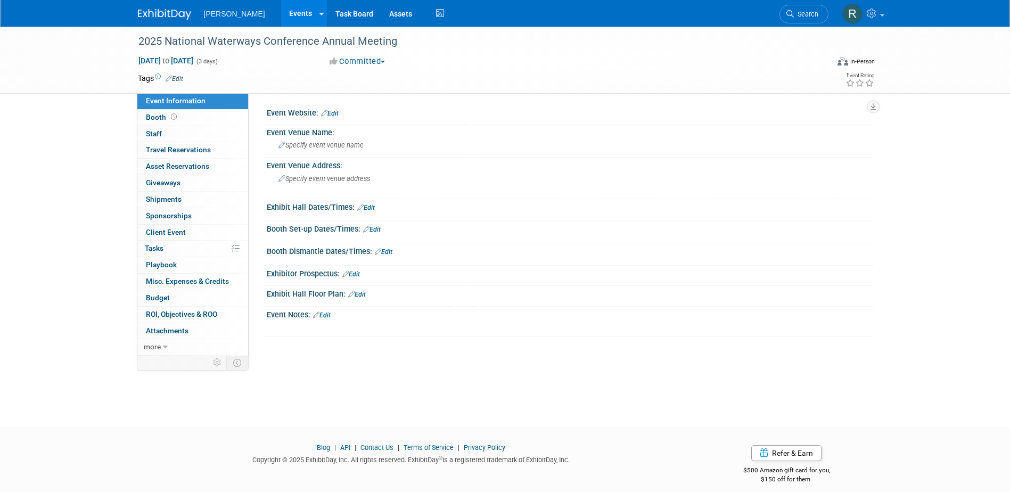
click at [336, 114] on link "Edit" at bounding box center [330, 113] width 18 height 7
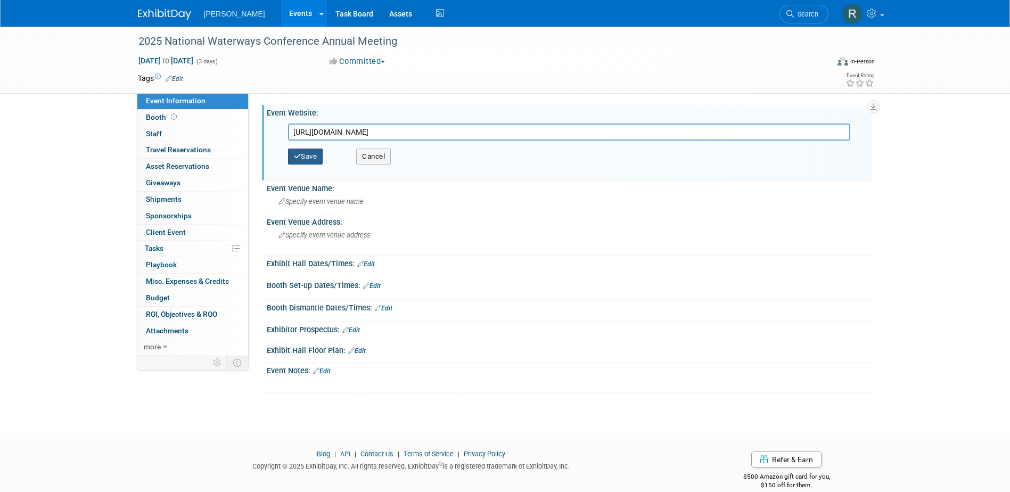
type input "[URL][DOMAIN_NAME]"
click at [308, 154] on button "Save" at bounding box center [305, 157] width 35 height 16
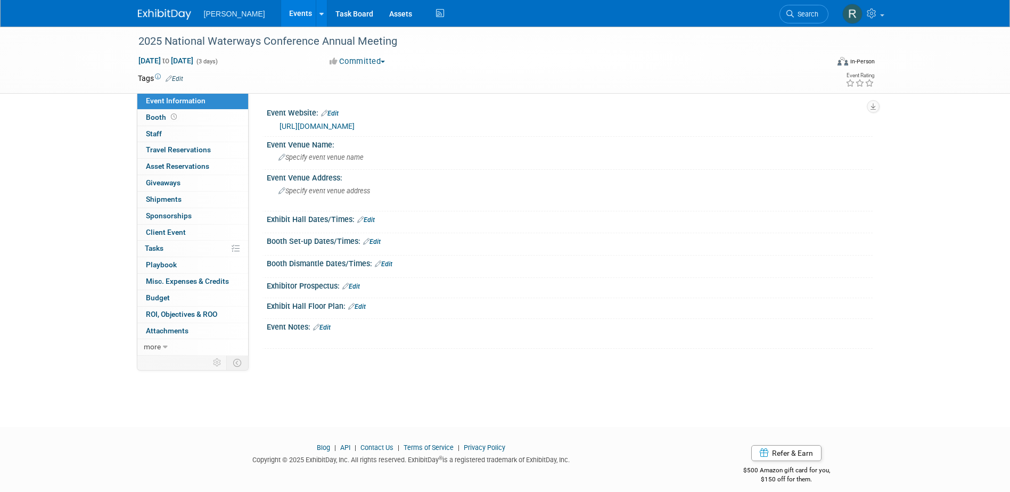
click at [183, 81] on link "Edit" at bounding box center [175, 78] width 18 height 7
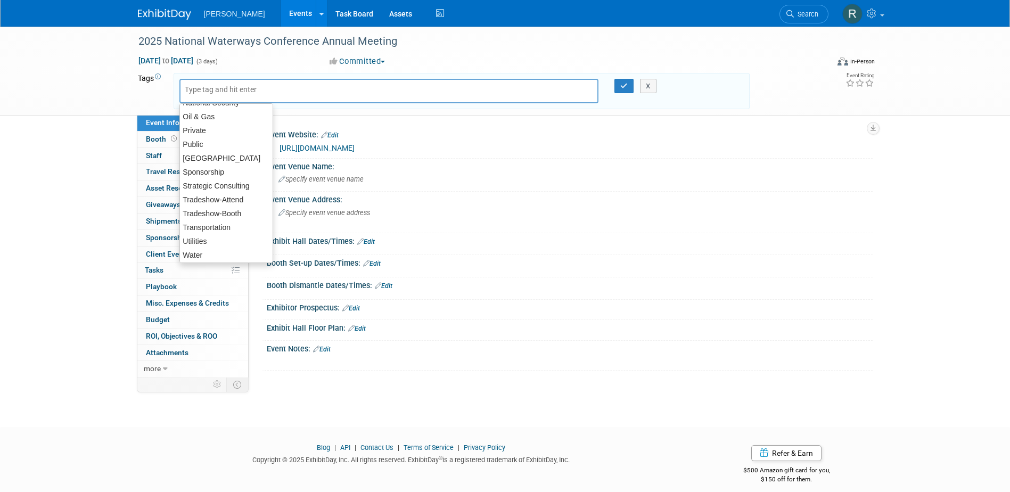
scroll to position [221, 0]
click at [215, 198] on div "Tradeshow-Attend" at bounding box center [226, 197] width 94 height 15
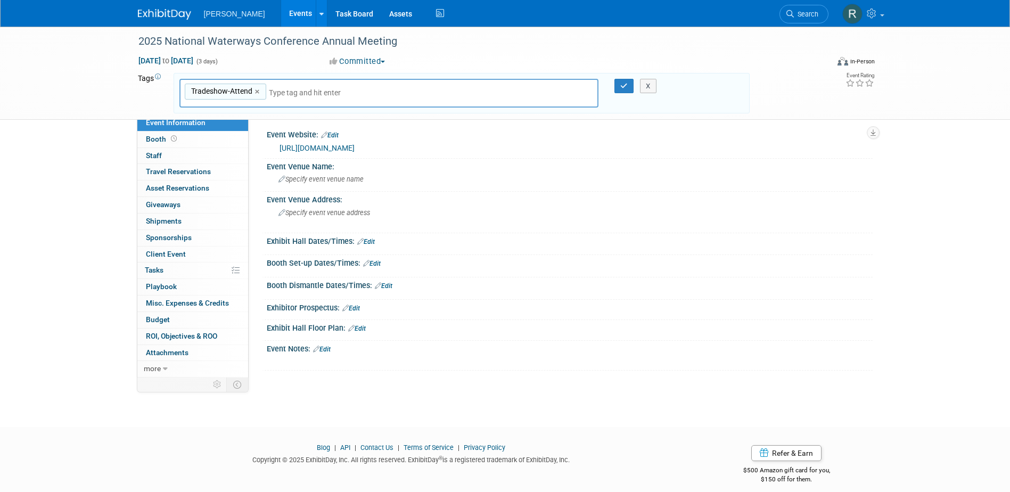
click at [270, 93] on input "text" at bounding box center [343, 92] width 149 height 11
click at [267, 97] on div "Tradeshow-Attend Tradeshow-Attend ×" at bounding box center [389, 93] width 420 height 29
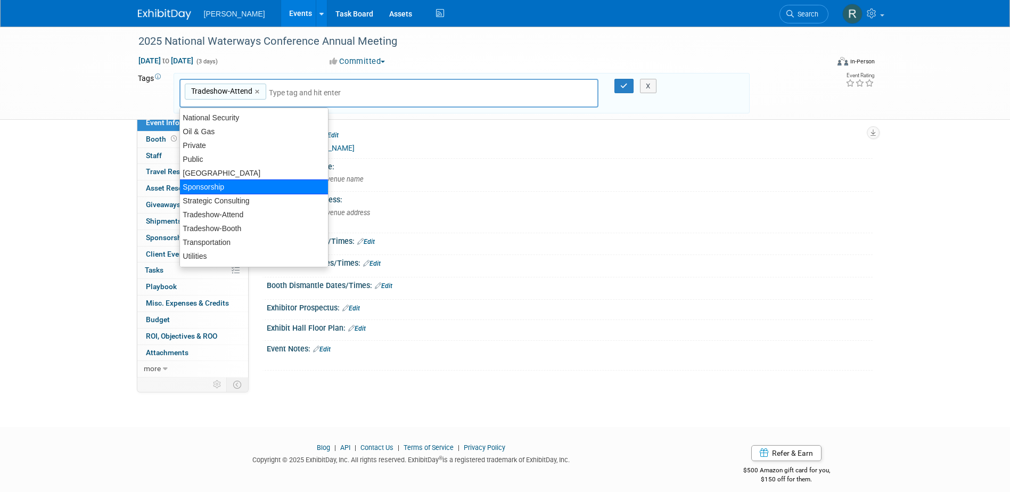
scroll to position [154, 0]
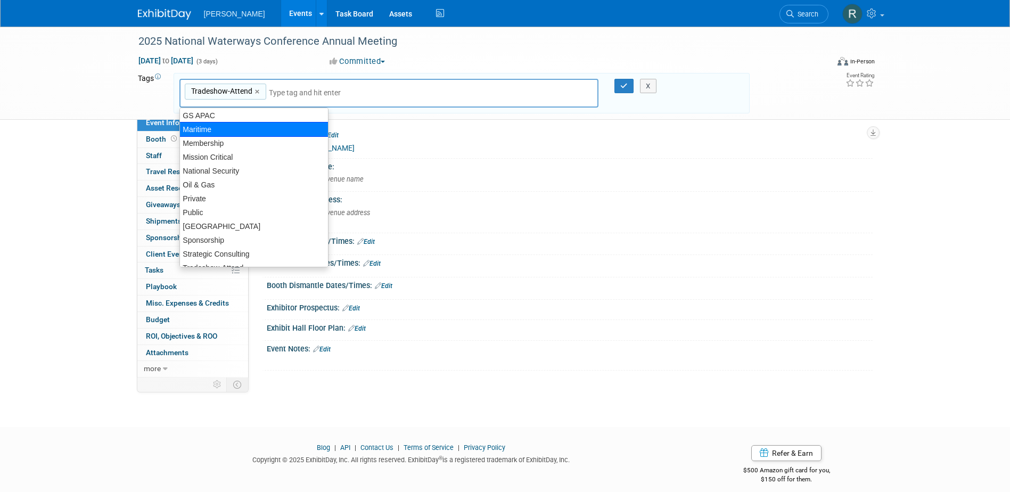
click at [204, 126] on div "Maritime" at bounding box center [253, 129] width 149 height 15
type input "Tradeshow-Attend, Maritime"
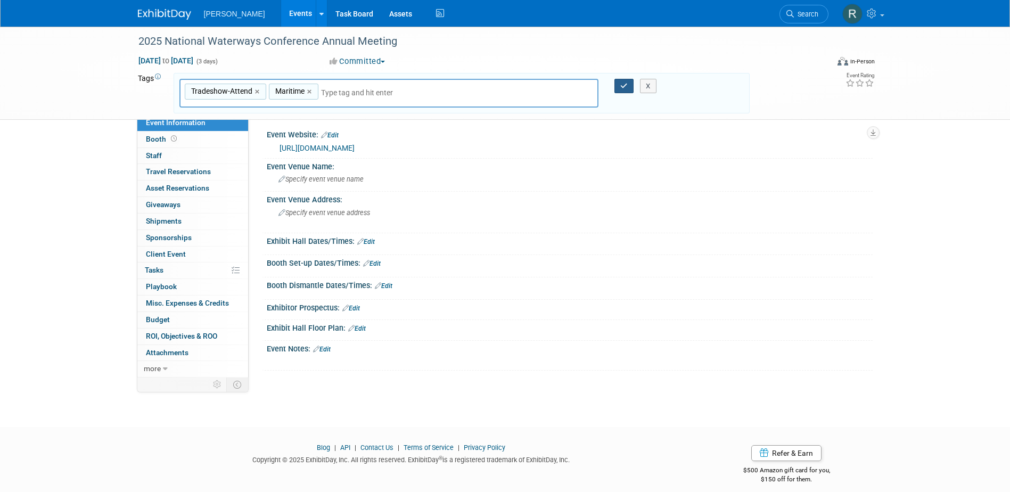
click at [621, 87] on icon "button" at bounding box center [624, 86] width 7 height 7
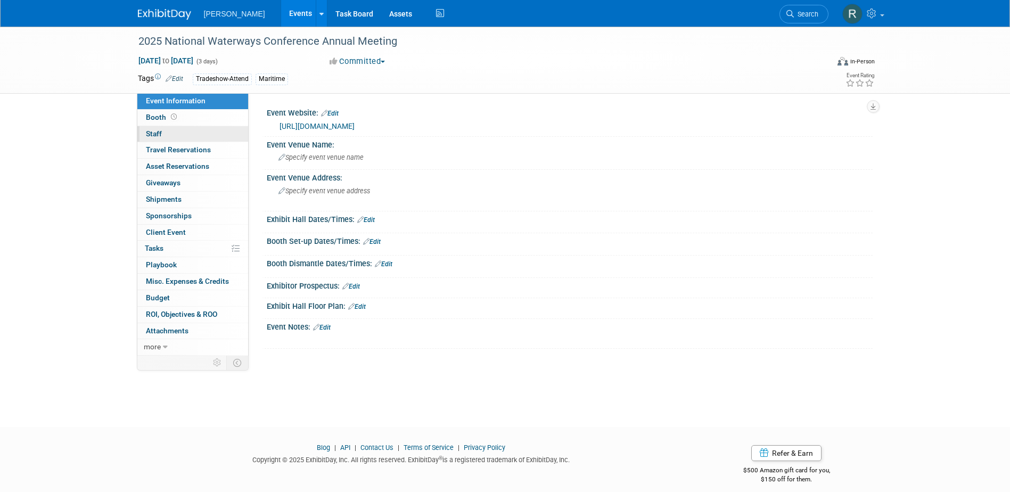
click at [172, 132] on link "0 Staff 0" at bounding box center [192, 134] width 111 height 16
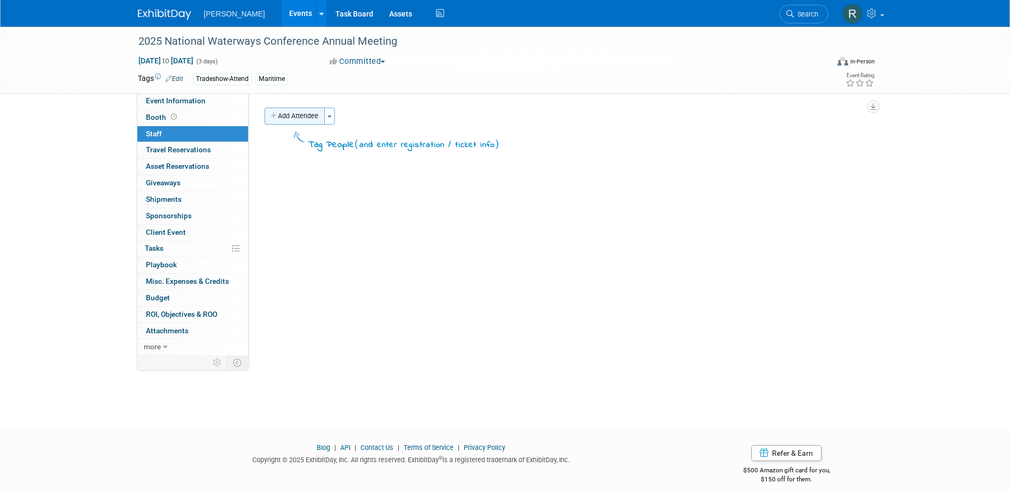
click at [306, 123] on button "Add Attendee" at bounding box center [295, 116] width 60 height 17
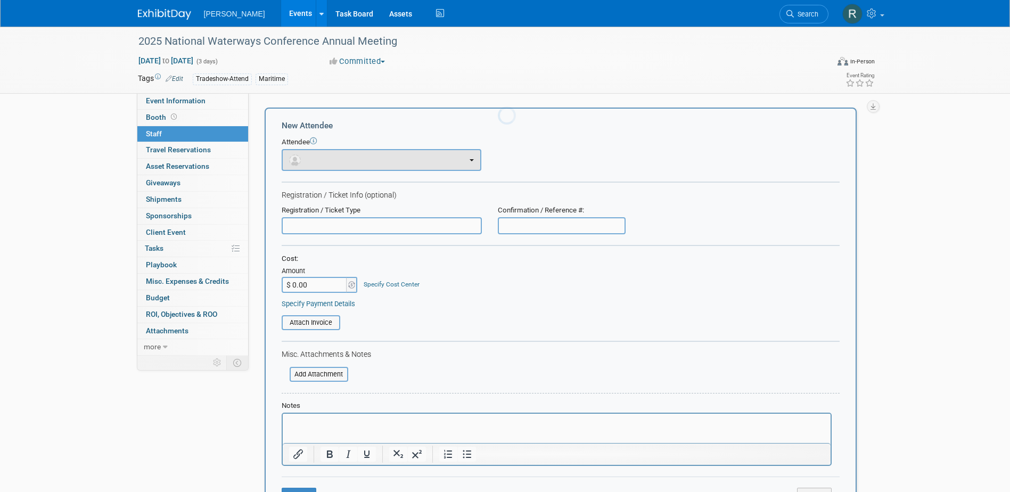
scroll to position [0, 0]
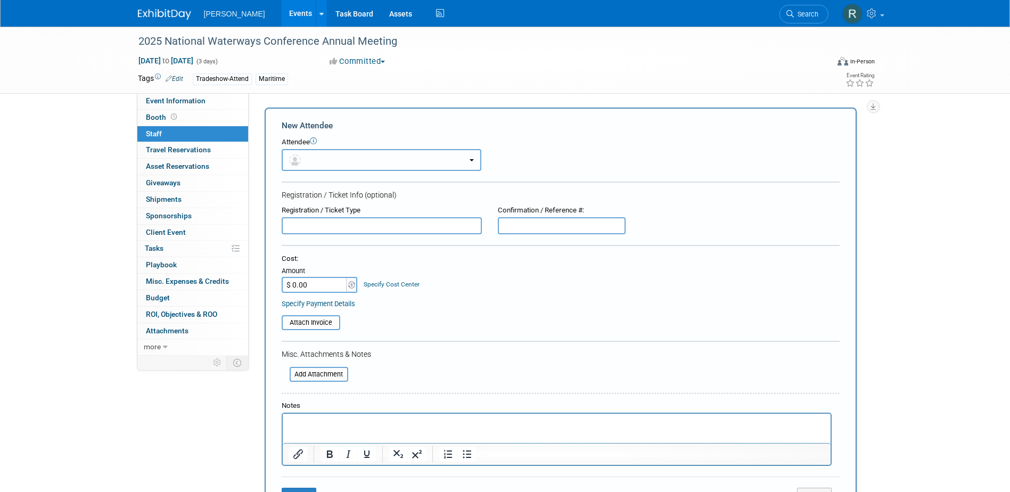
click at [317, 158] on button "button" at bounding box center [382, 160] width 200 height 22
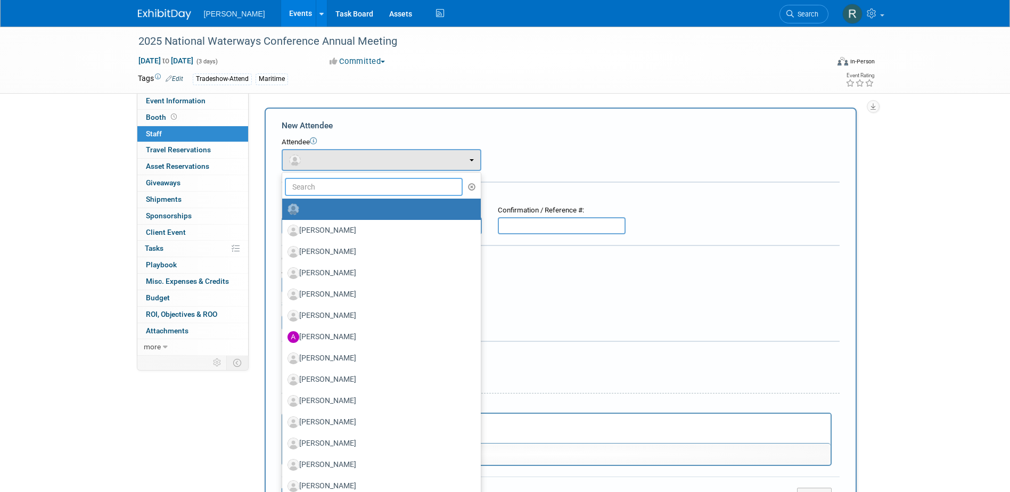
click at [328, 190] on input "text" at bounding box center [374, 187] width 178 height 18
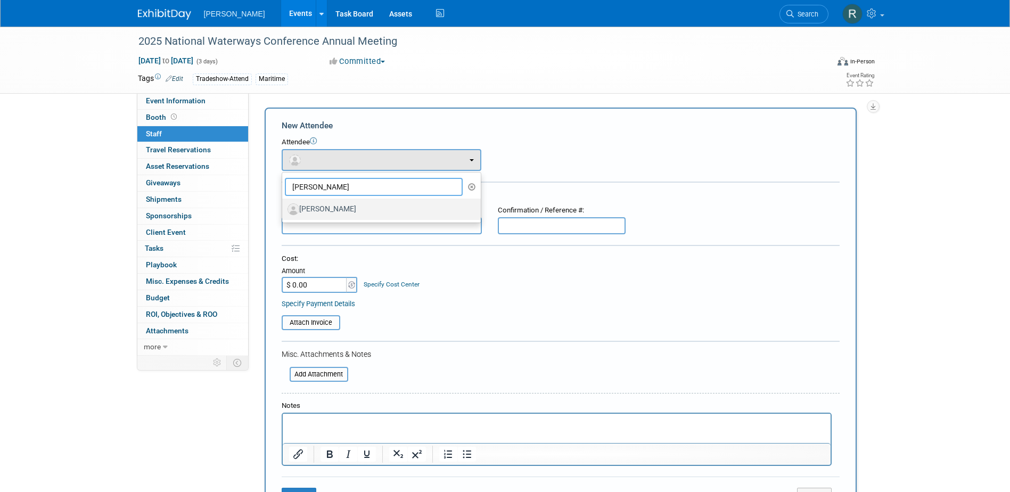
type input "[PERSON_NAME]"
click at [323, 208] on label "[PERSON_NAME]" at bounding box center [379, 209] width 183 height 17
click at [284, 208] on input "[PERSON_NAME]" at bounding box center [280, 208] width 7 height 7
select select "c934cb2b-5aab-4e1b-bfa9-1fe0368eb100"
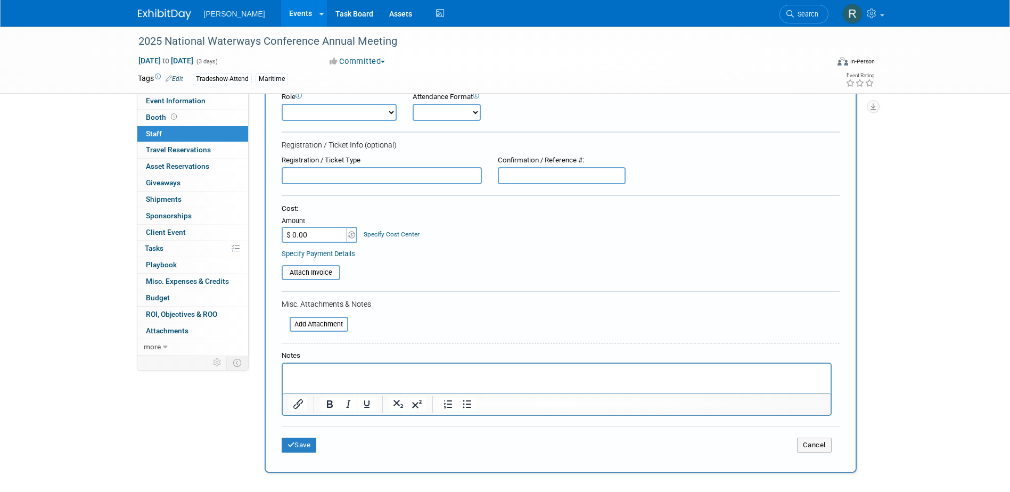
scroll to position [107, 0]
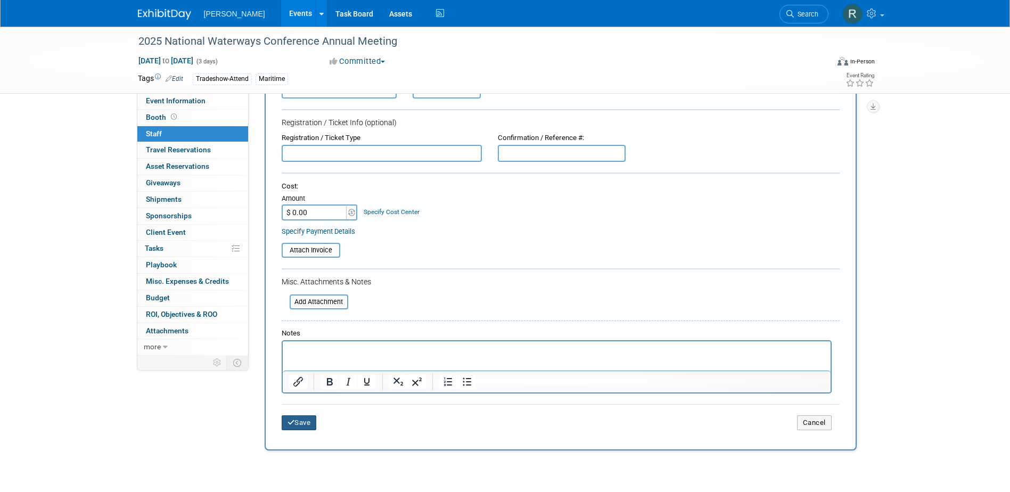
click at [306, 427] on button "Save" at bounding box center [299, 422] width 35 height 15
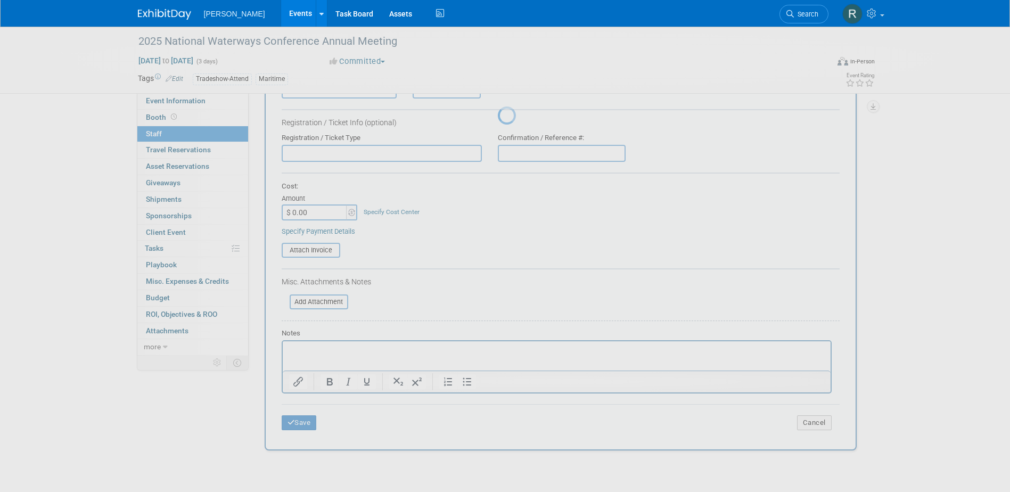
scroll to position [10, 0]
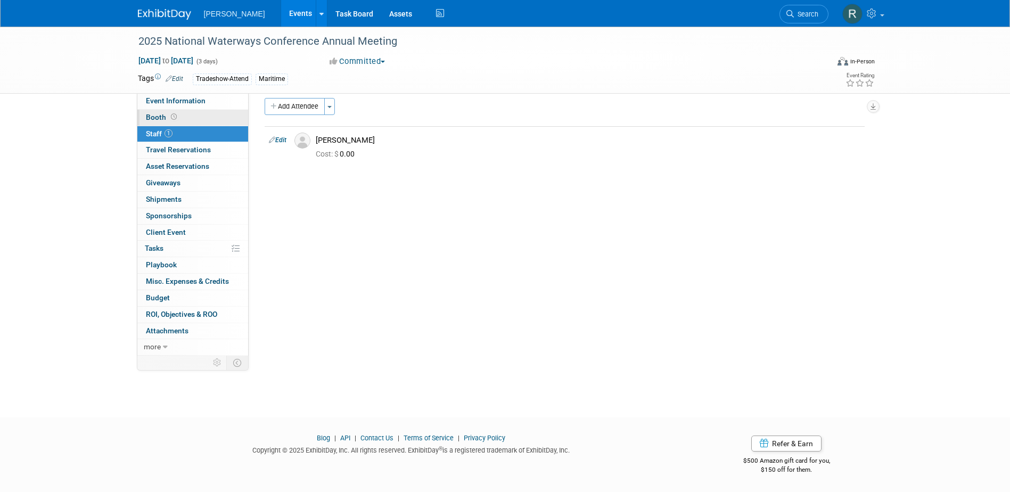
click at [232, 120] on link "Booth" at bounding box center [192, 118] width 111 height 16
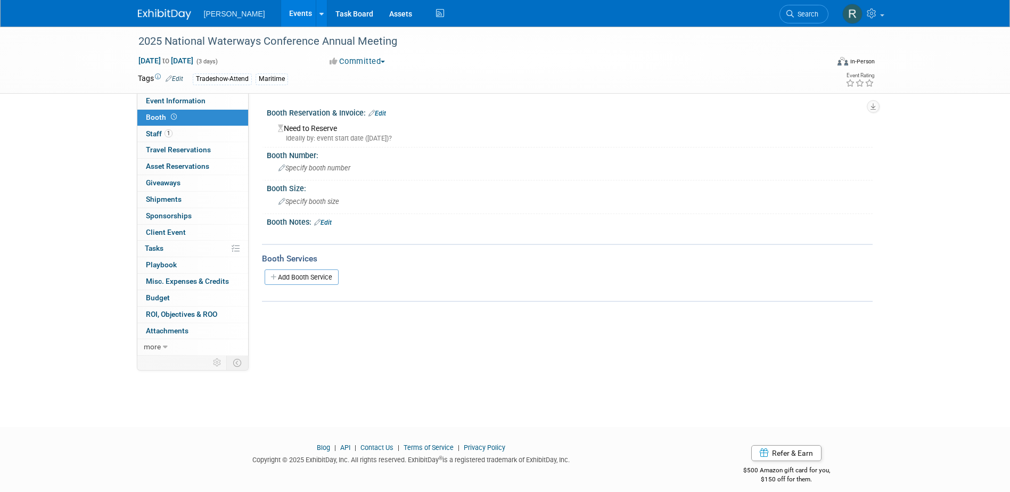
click at [385, 114] on link "Edit" at bounding box center [378, 113] width 18 height 7
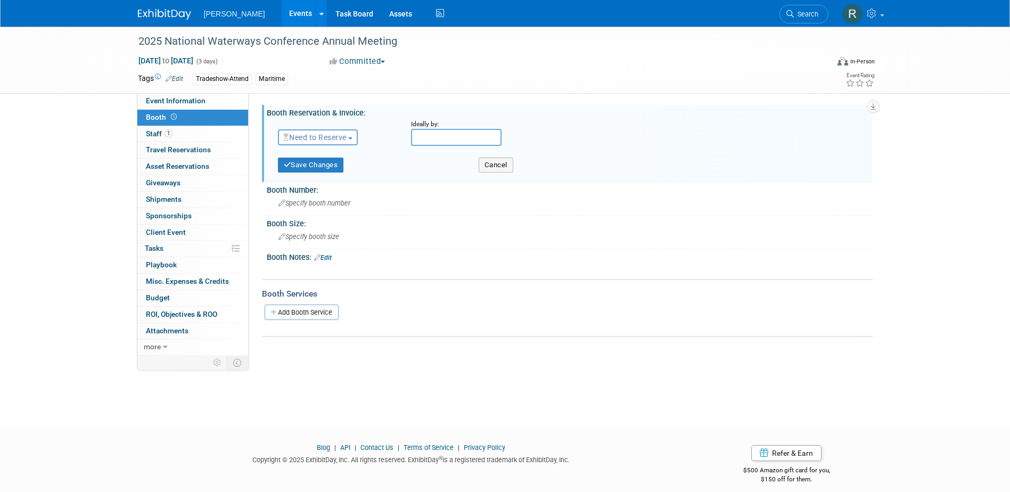
click at [334, 139] on span "Need to Reserve" at bounding box center [314, 137] width 63 height 9
click at [319, 181] on link "No Reservation Required" at bounding box center [336, 185] width 114 height 15
click at [307, 166] on button "Save Changes" at bounding box center [311, 165] width 66 height 15
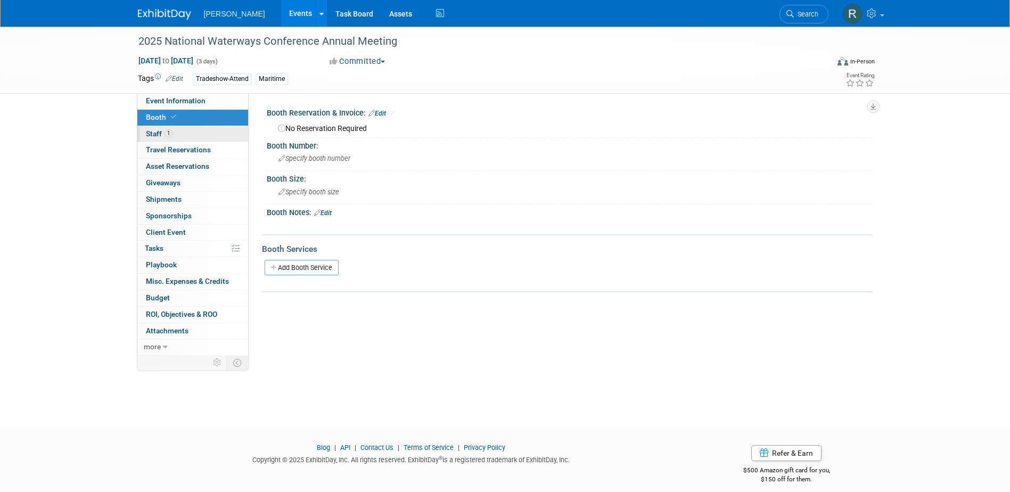
click at [156, 132] on span "Staff 1" at bounding box center [159, 133] width 27 height 9
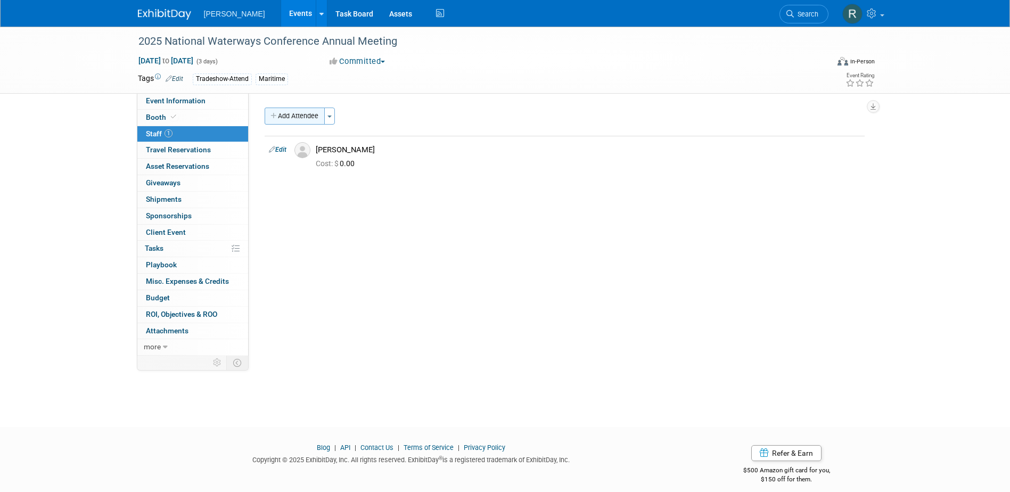
click at [301, 113] on button "Add Attendee" at bounding box center [295, 116] width 60 height 17
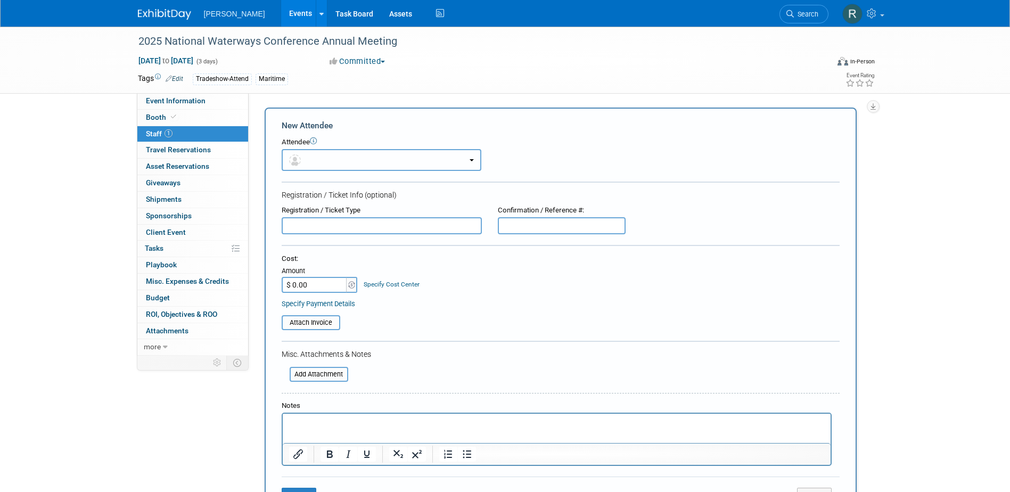
click at [320, 159] on button "button" at bounding box center [382, 160] width 200 height 22
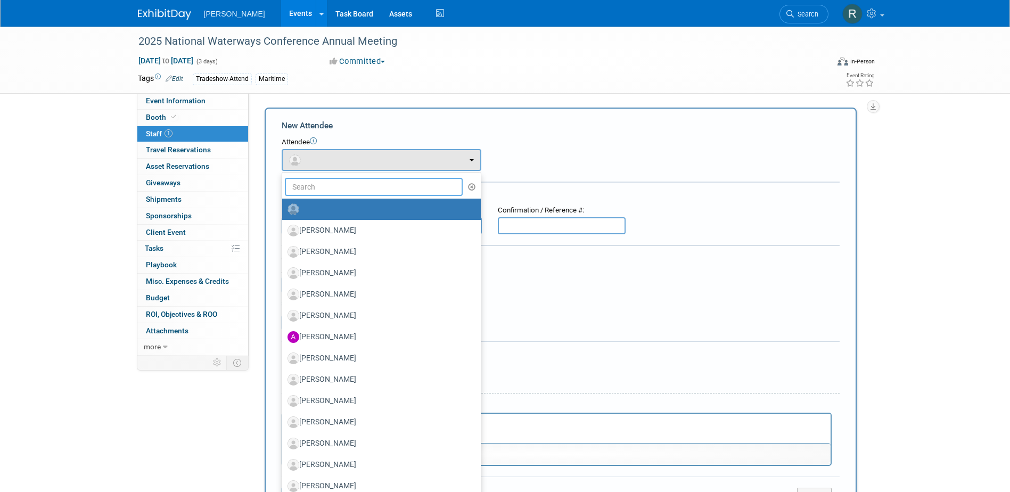
click at [328, 187] on input "text" at bounding box center [374, 187] width 178 height 18
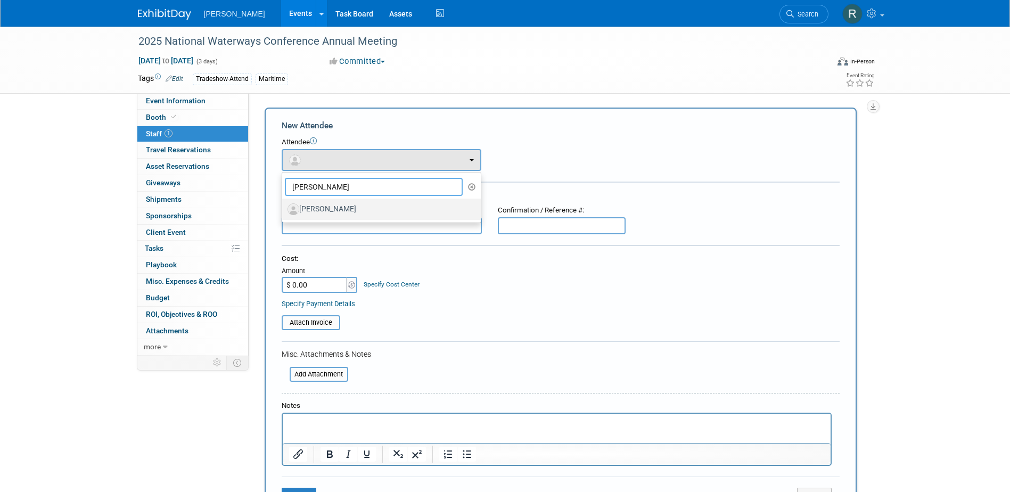
type input "[PERSON_NAME]"
click at [344, 203] on label "[PERSON_NAME]" at bounding box center [379, 209] width 183 height 17
click at [284, 205] on input "[PERSON_NAME]" at bounding box center [280, 208] width 7 height 7
select select "c53256a2-1286-44fb-921d-2feadd7113b8"
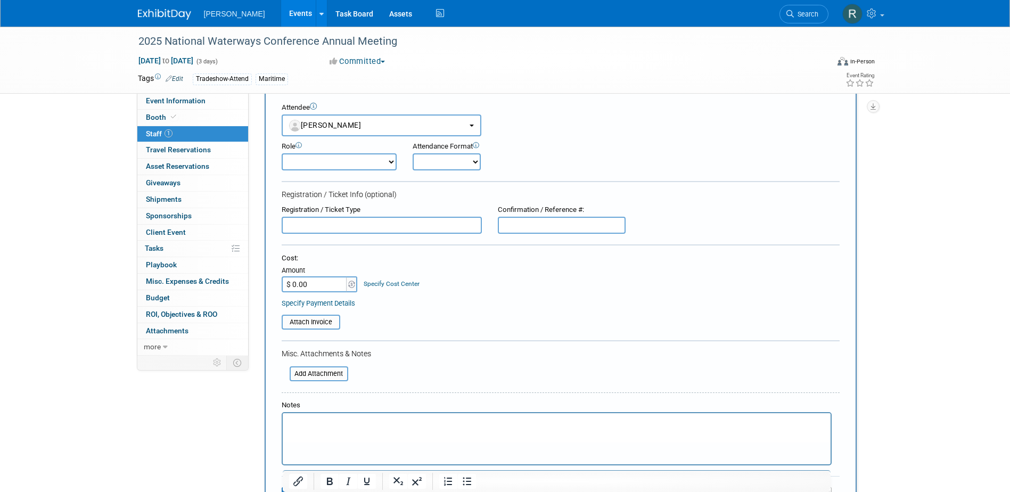
scroll to position [53, 0]
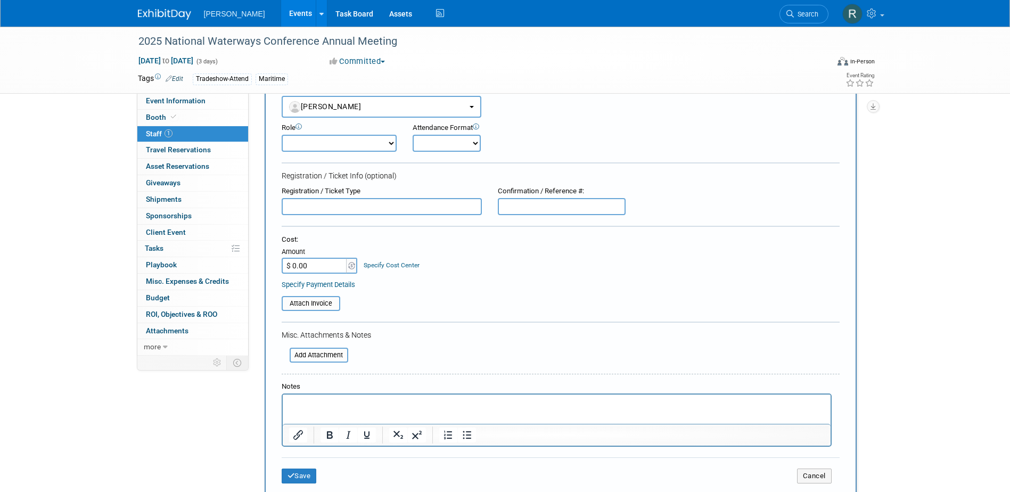
click at [312, 408] on p "Rich Text Area. Press ALT-0 for help." at bounding box center [557, 404] width 536 height 11
click at [314, 476] on button "Save" at bounding box center [299, 476] width 35 height 15
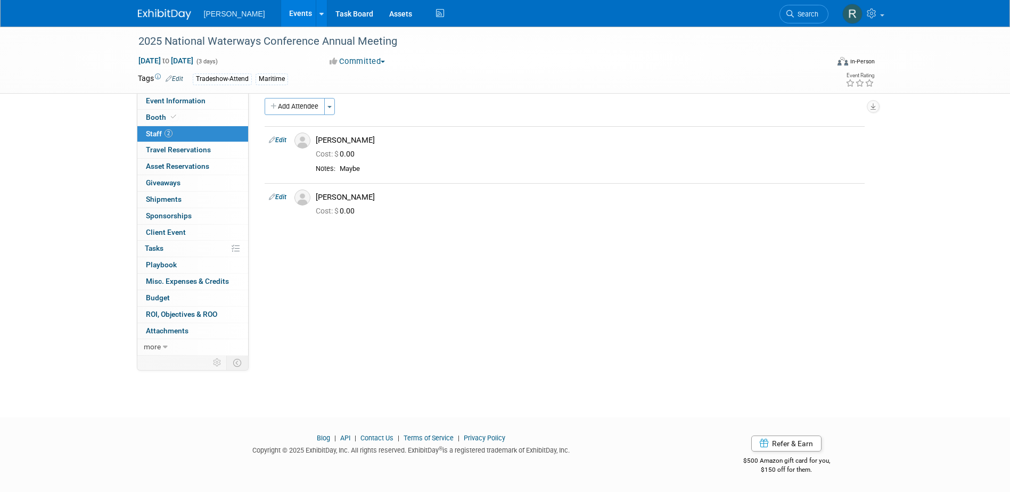
scroll to position [0, 0]
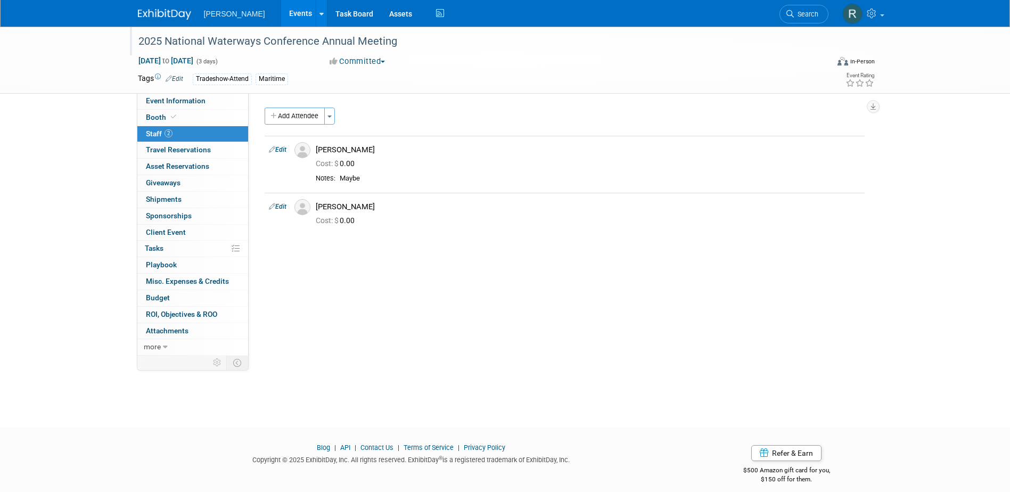
click at [407, 46] on div "2025 National Waterways Conference Annual Meeting" at bounding box center [474, 41] width 678 height 19
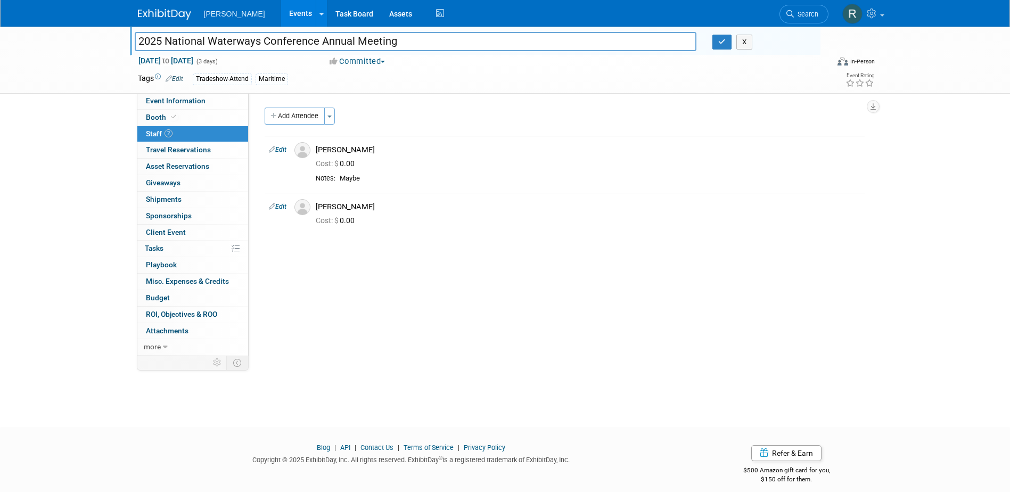
drag, startPoint x: 407, startPoint y: 45, endPoint x: 113, endPoint y: 65, distance: 295.2
click at [113, 65] on div "2025 National Waterways Conference Annual Meeting 2025 National Waterways Confe…" at bounding box center [505, 60] width 1010 height 67
click at [410, 42] on input "2025 National Waterways Conference Annual Meeting" at bounding box center [416, 41] width 562 height 19
drag, startPoint x: 395, startPoint y: 42, endPoint x: 122, endPoint y: 45, distance: 273.2
click at [122, 45] on div "2025 National Waterways Conference Annual Meeting 2025 National Waterways Confe…" at bounding box center [505, 60] width 1010 height 67
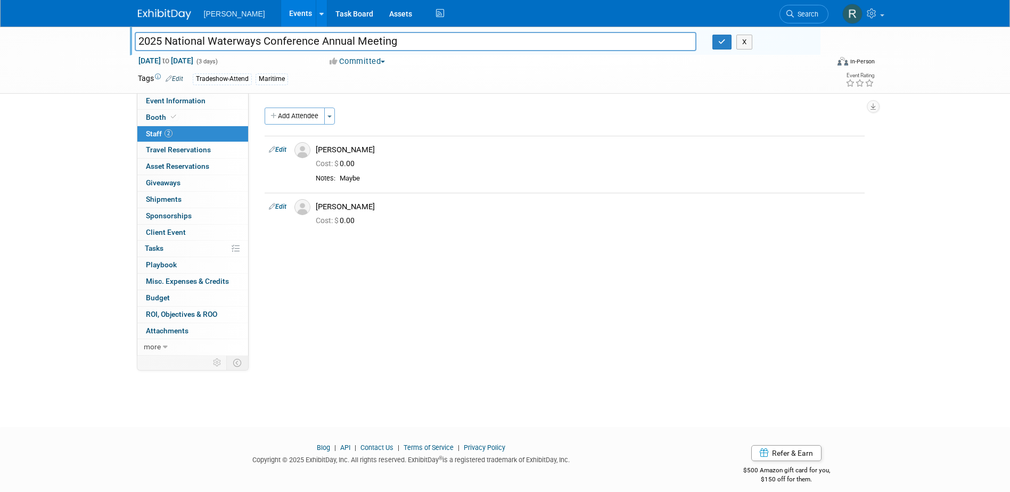
click at [420, 90] on div "2025 National Waterways Conference Annual Meeting 2025 National Waterways Confe…" at bounding box center [505, 60] width 751 height 67
click at [721, 43] on icon "button" at bounding box center [722, 41] width 7 height 7
